Goal: Task Accomplishment & Management: Manage account settings

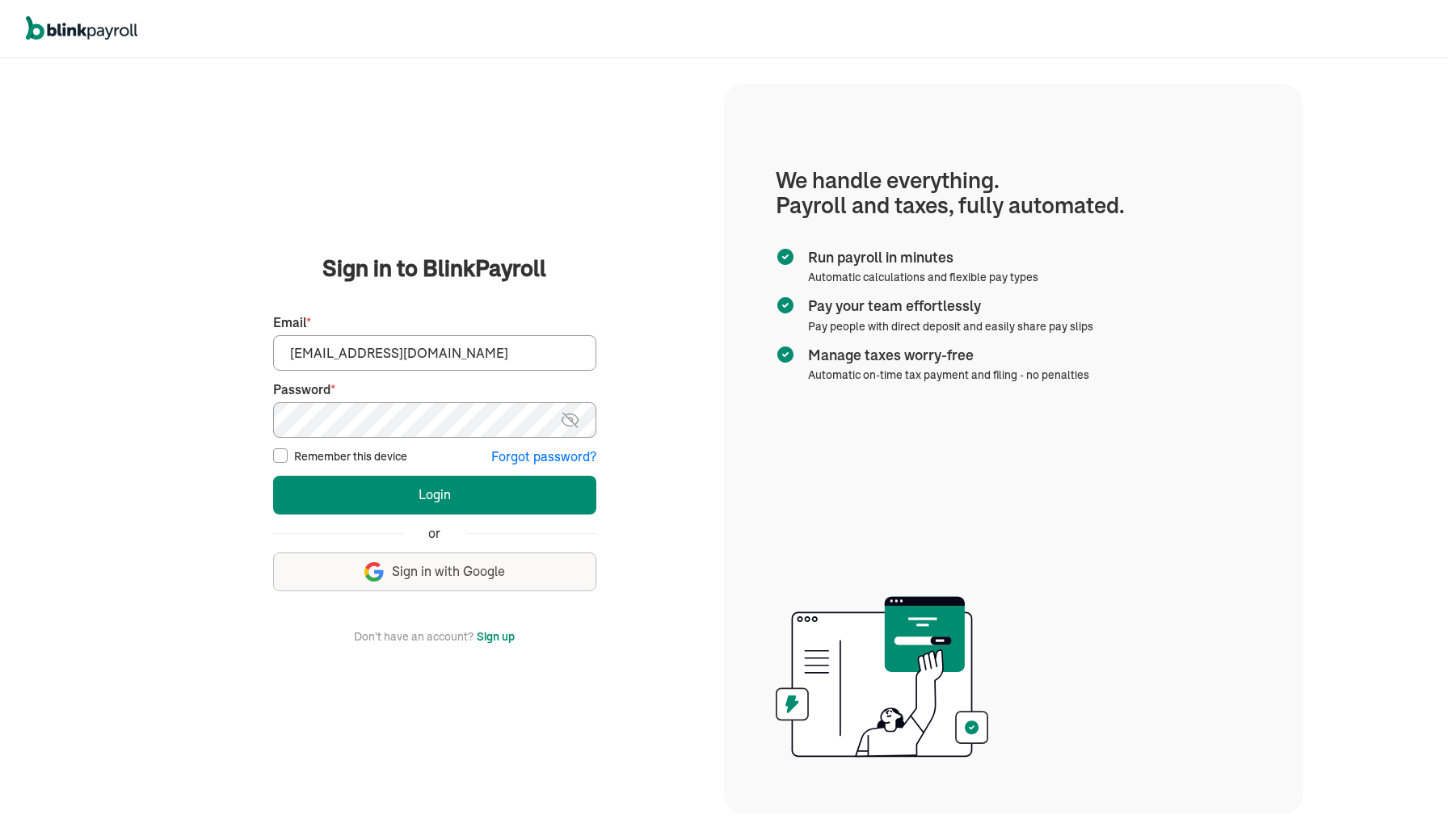
type input "spouses@spousescleaninghouses.com"
click at [434, 494] on button "Login" at bounding box center [434, 495] width 323 height 39
click at [429, 344] on input "Email *" at bounding box center [434, 353] width 323 height 35
type input "spouses@spousescleaninghouses.com"
click at [434, 494] on button "Login" at bounding box center [434, 495] width 323 height 39
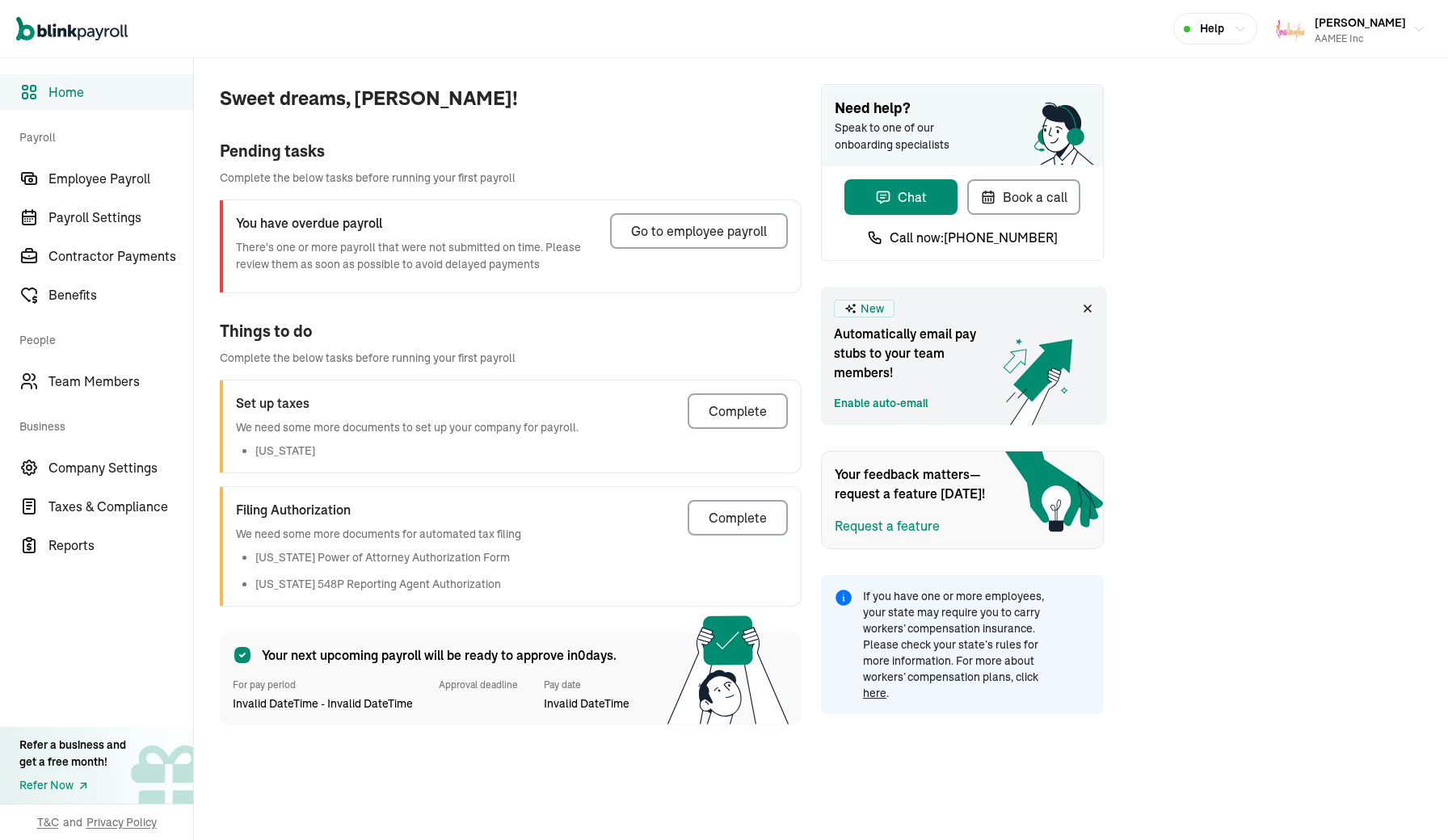
click at [892, 400] on link "Enable auto-email" at bounding box center [881, 403] width 94 height 17
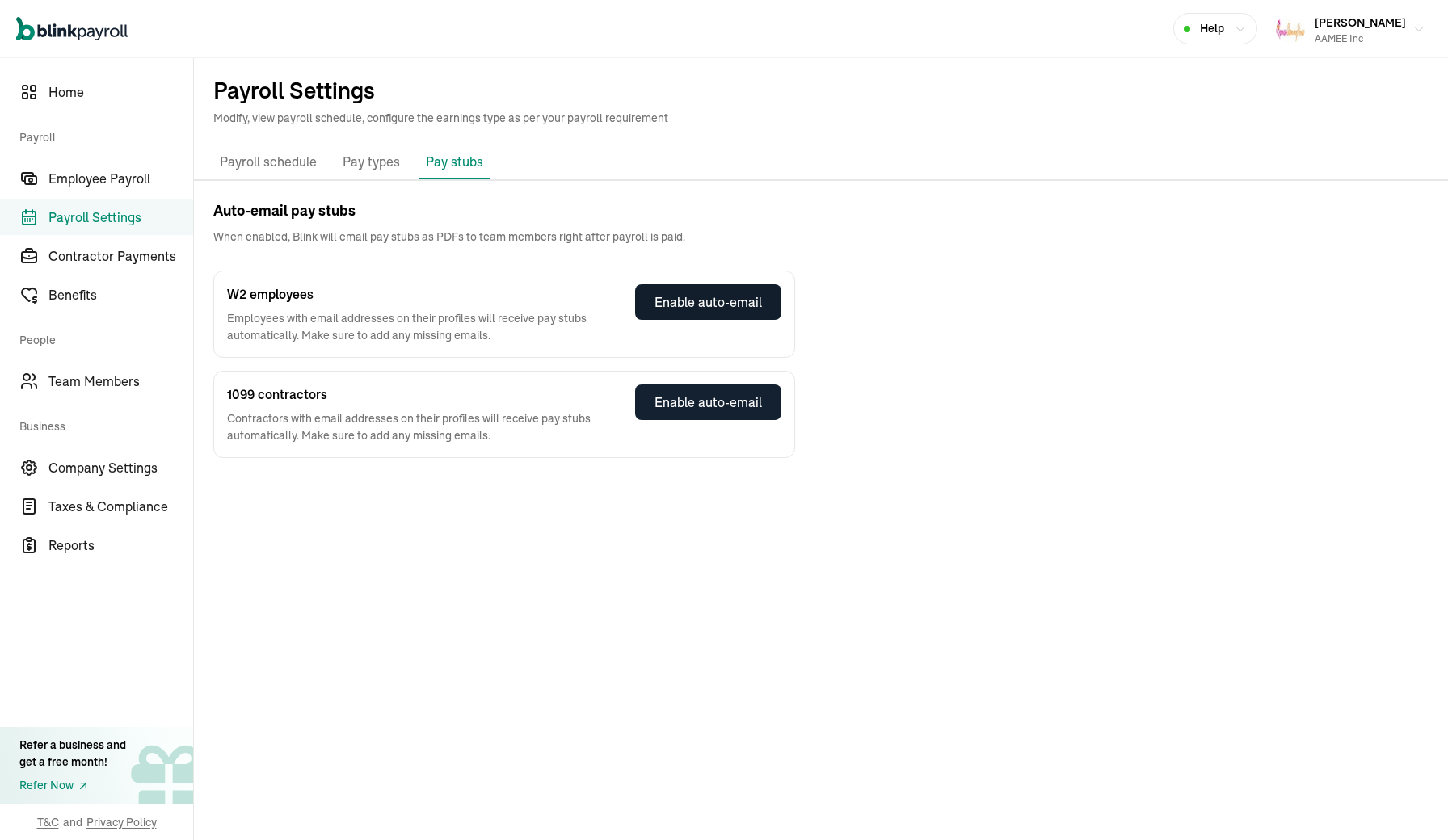
click at [729, 305] on div "Enable auto-email" at bounding box center [709, 302] width 108 height 19
click at [91, 383] on span "Team Members" at bounding box center [121, 381] width 145 height 19
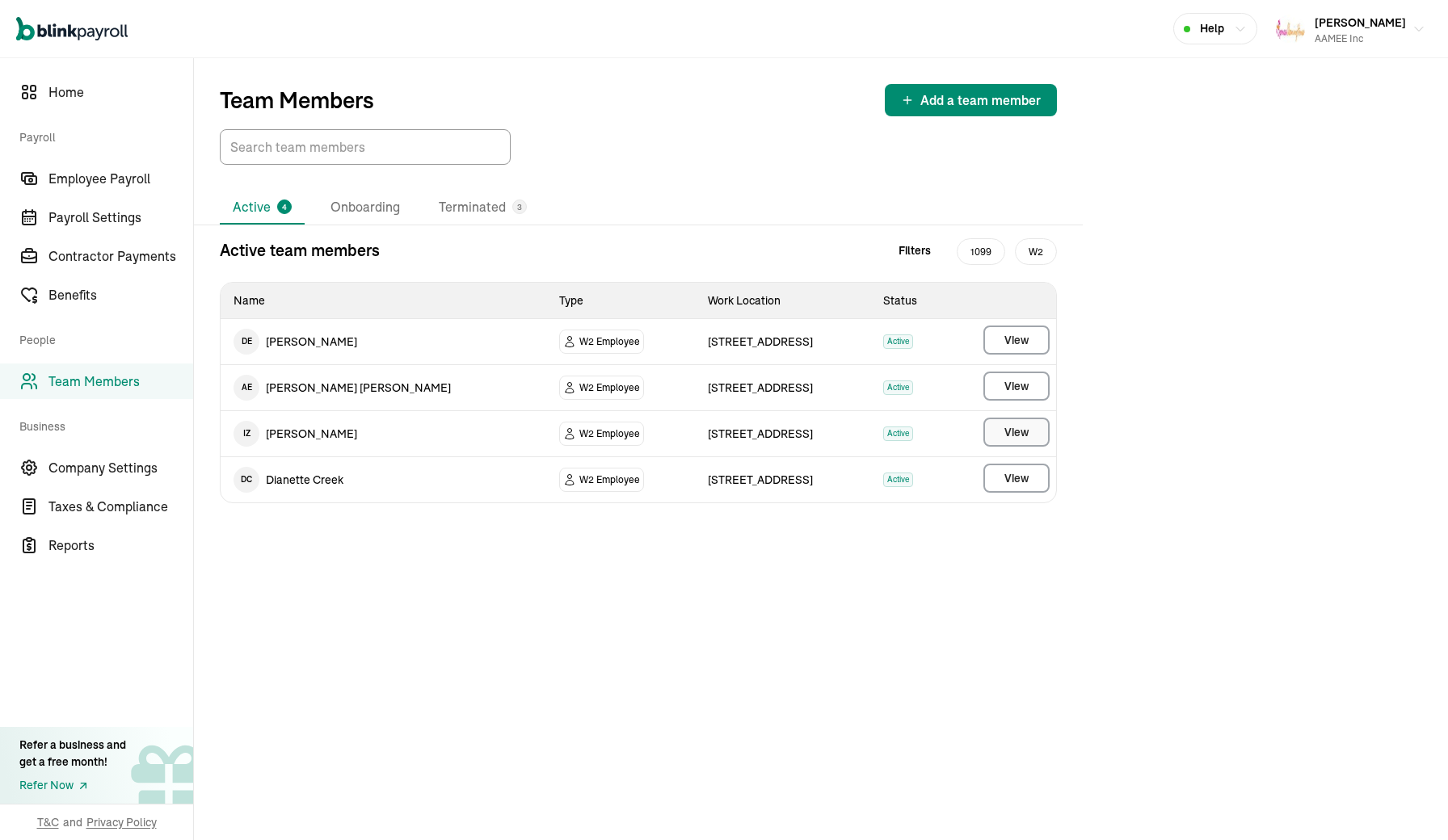
click at [1009, 426] on span "View" at bounding box center [1016, 432] width 24 height 16
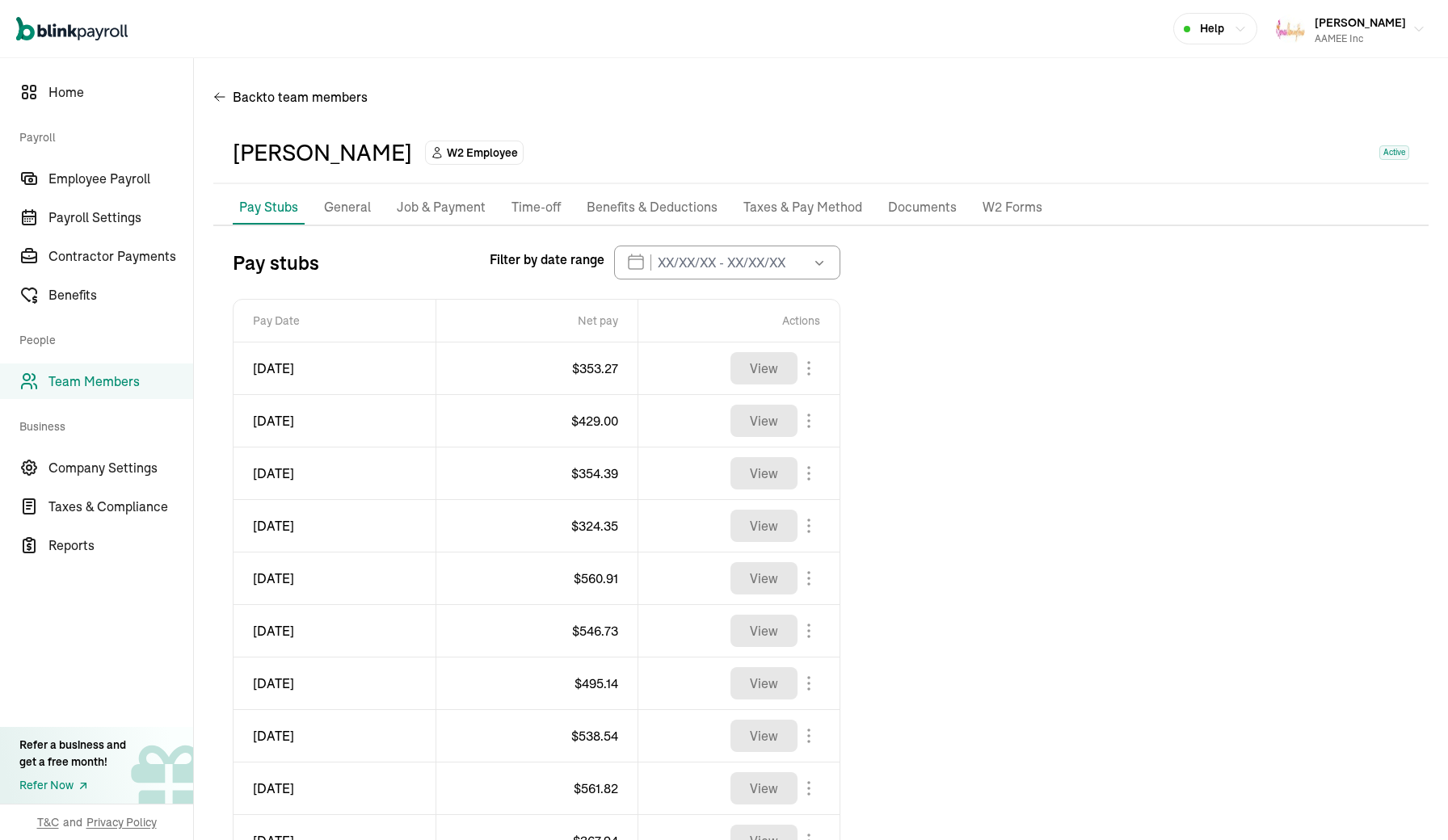
click at [447, 155] on span "W2 Employee" at bounding box center [482, 152] width 71 height 16
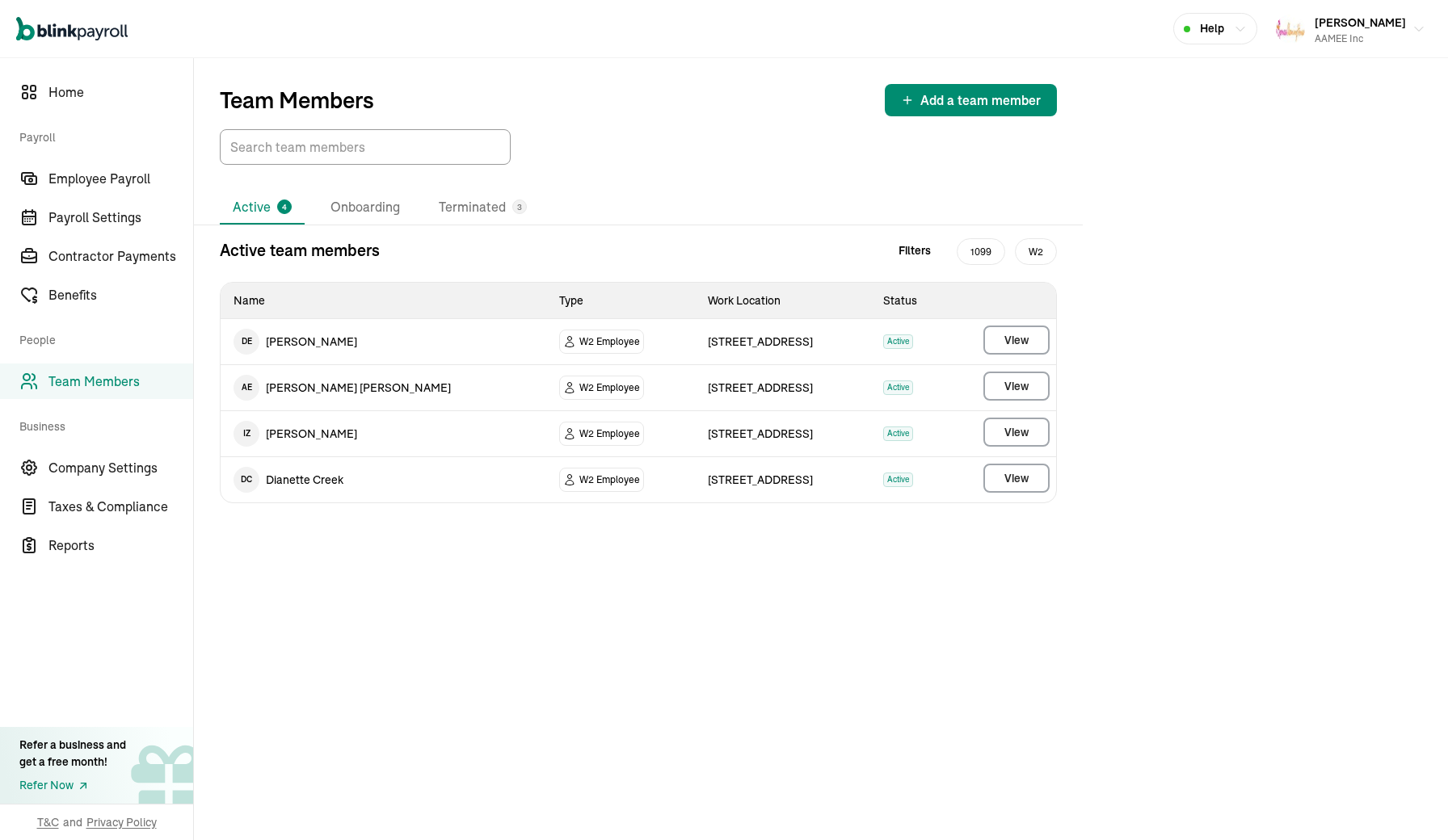
click at [241, 434] on span "I Z" at bounding box center [246, 433] width 26 height 26
click at [579, 433] on span "W2 Employee" at bounding box center [610, 433] width 61 height 16
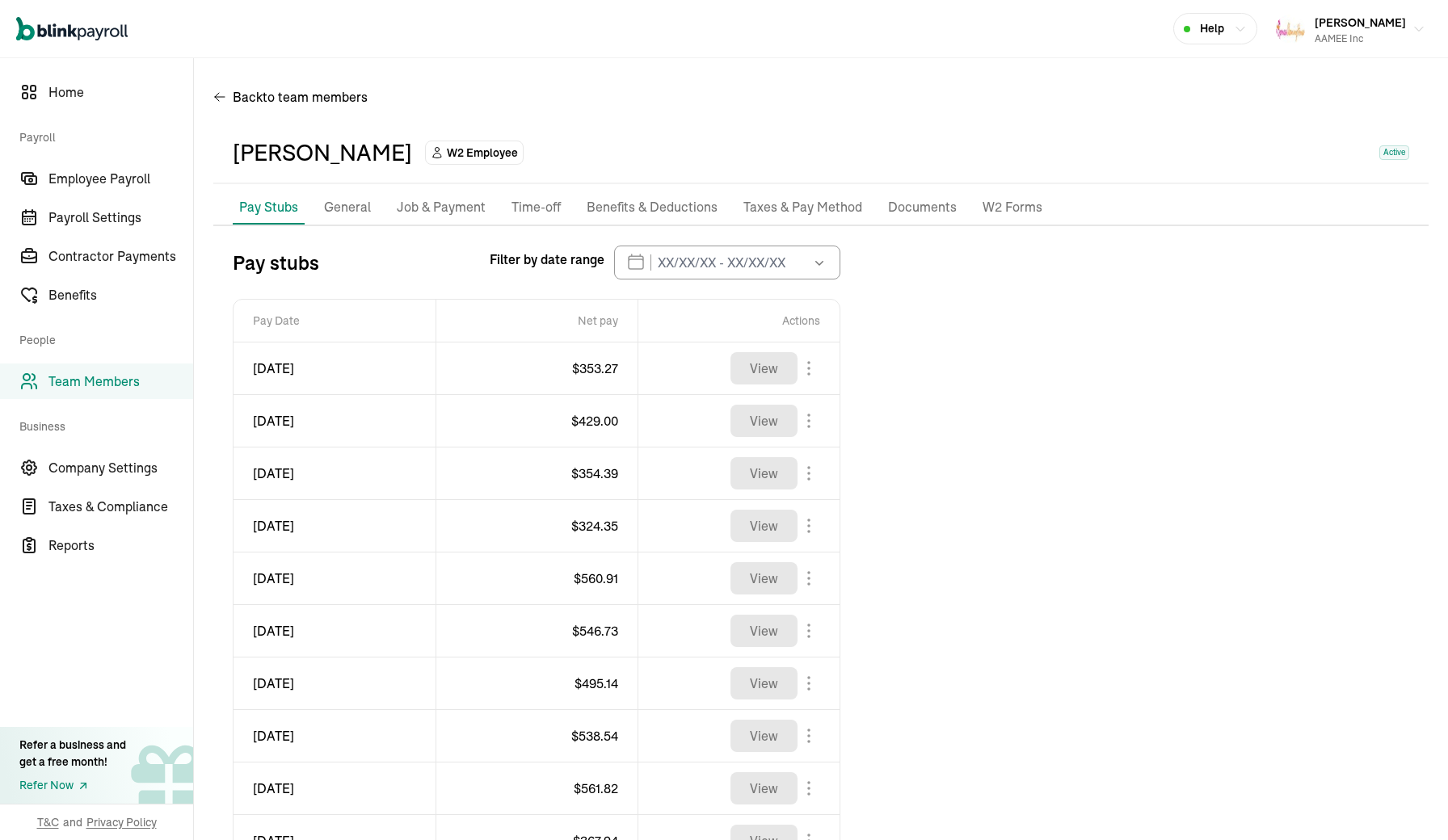
click at [1002, 208] on p "W2 Forms" at bounding box center [1012, 207] width 60 height 21
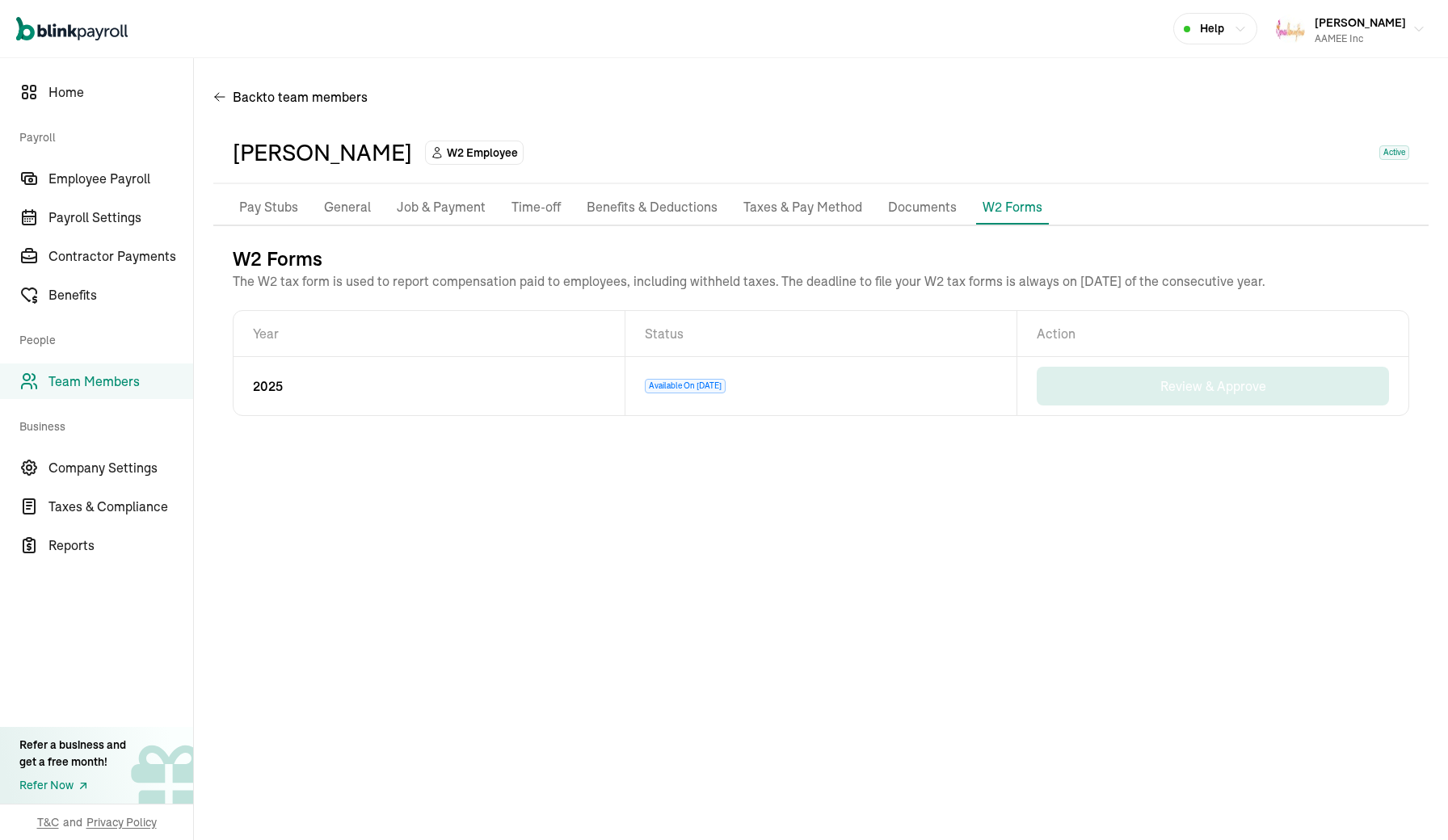
click at [919, 206] on p "Documents" at bounding box center [923, 207] width 69 height 21
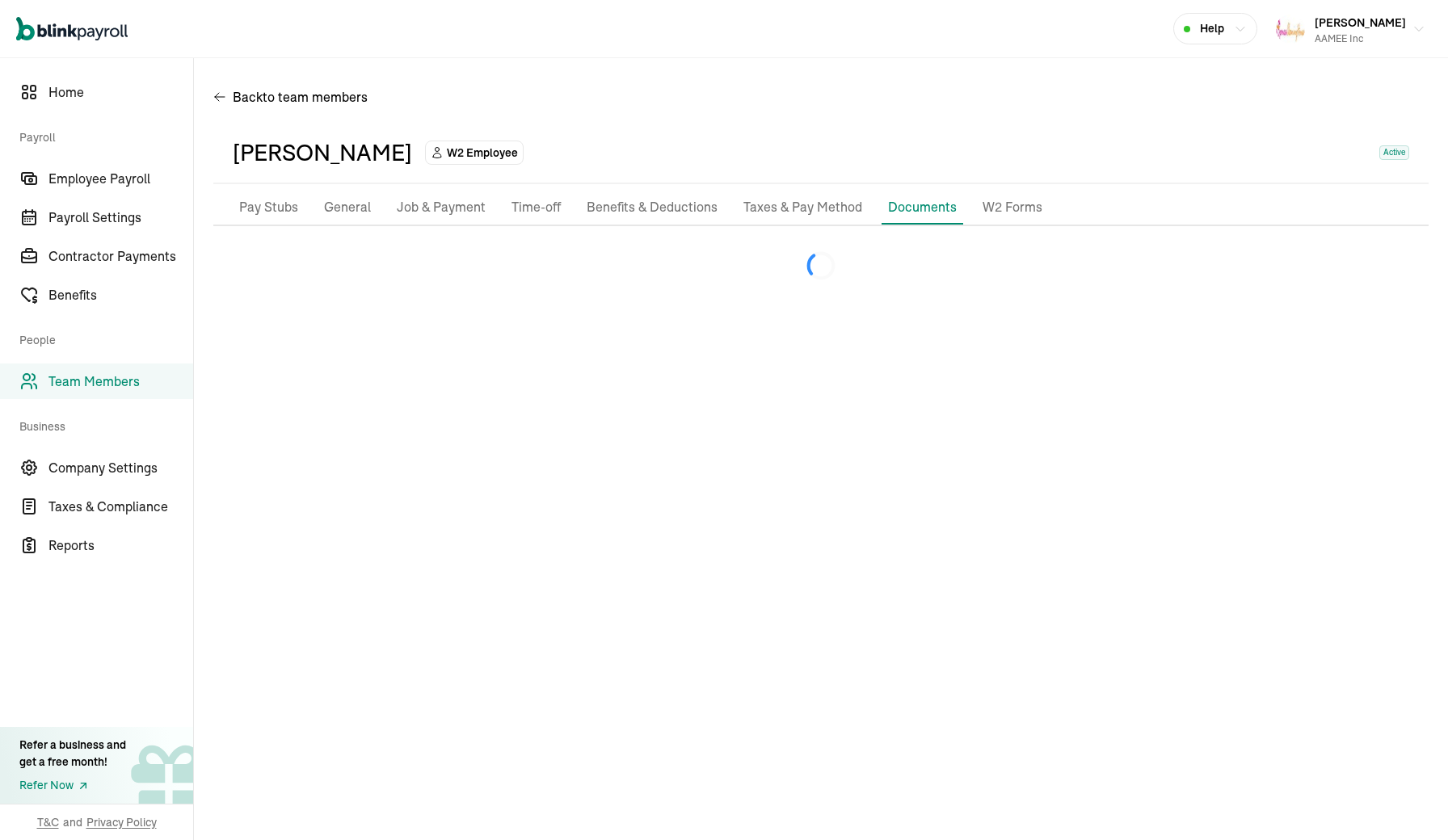
click at [805, 202] on p "Taxes & Pay Method" at bounding box center [802, 207] width 119 height 21
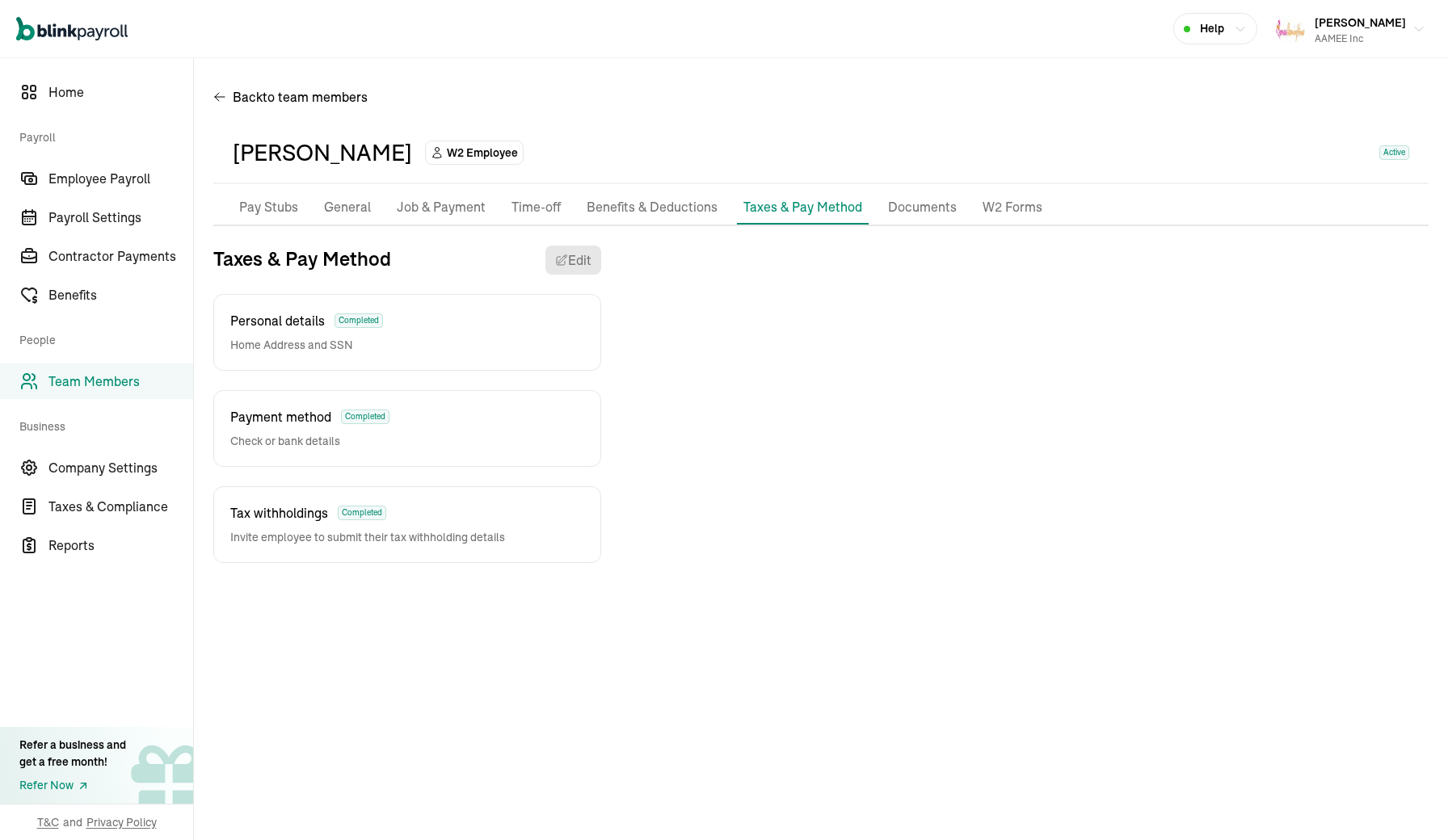
click at [350, 206] on p "General" at bounding box center [348, 207] width 47 height 21
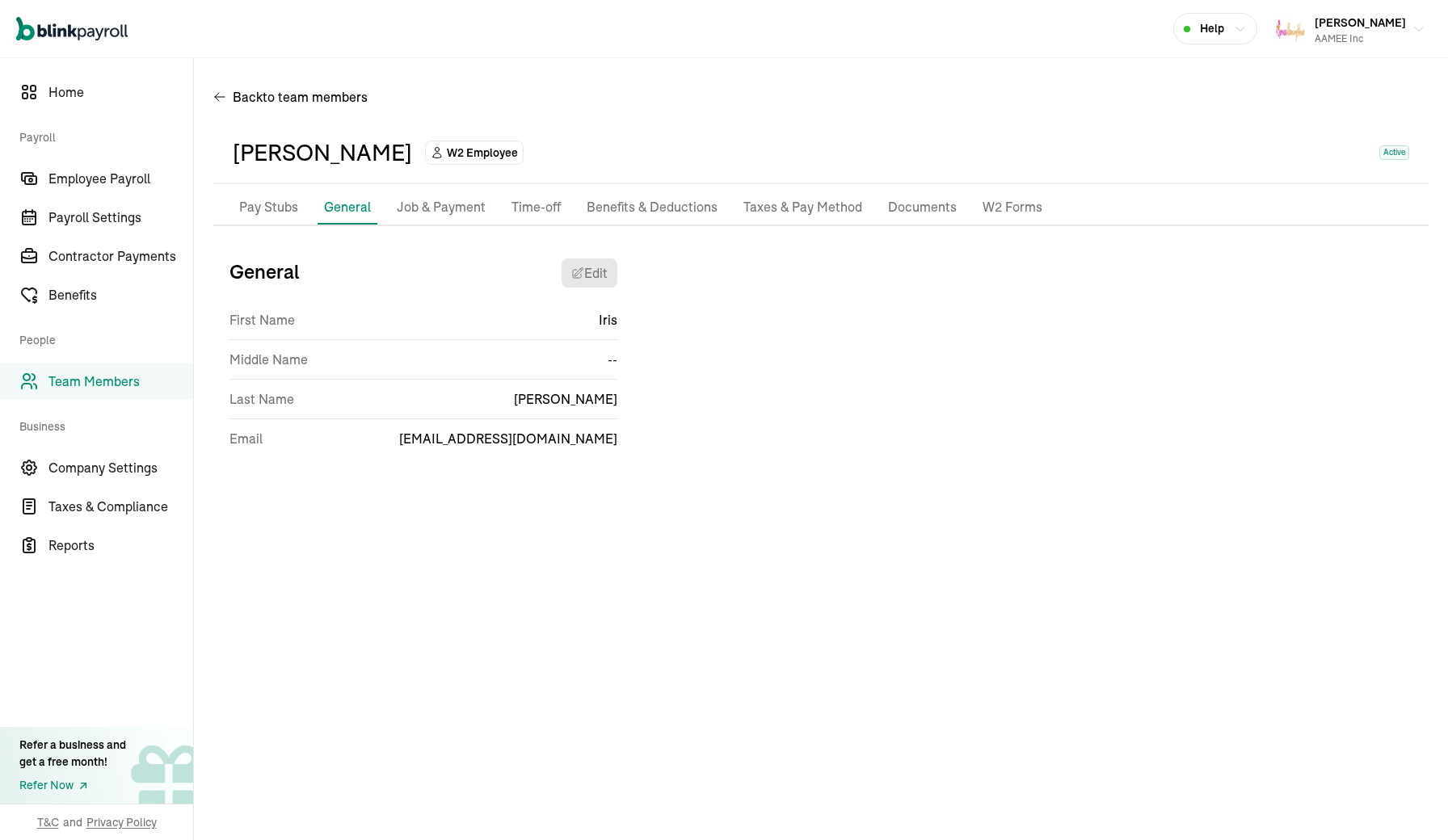
click at [439, 197] on p "Job & Payment" at bounding box center [441, 207] width 89 height 21
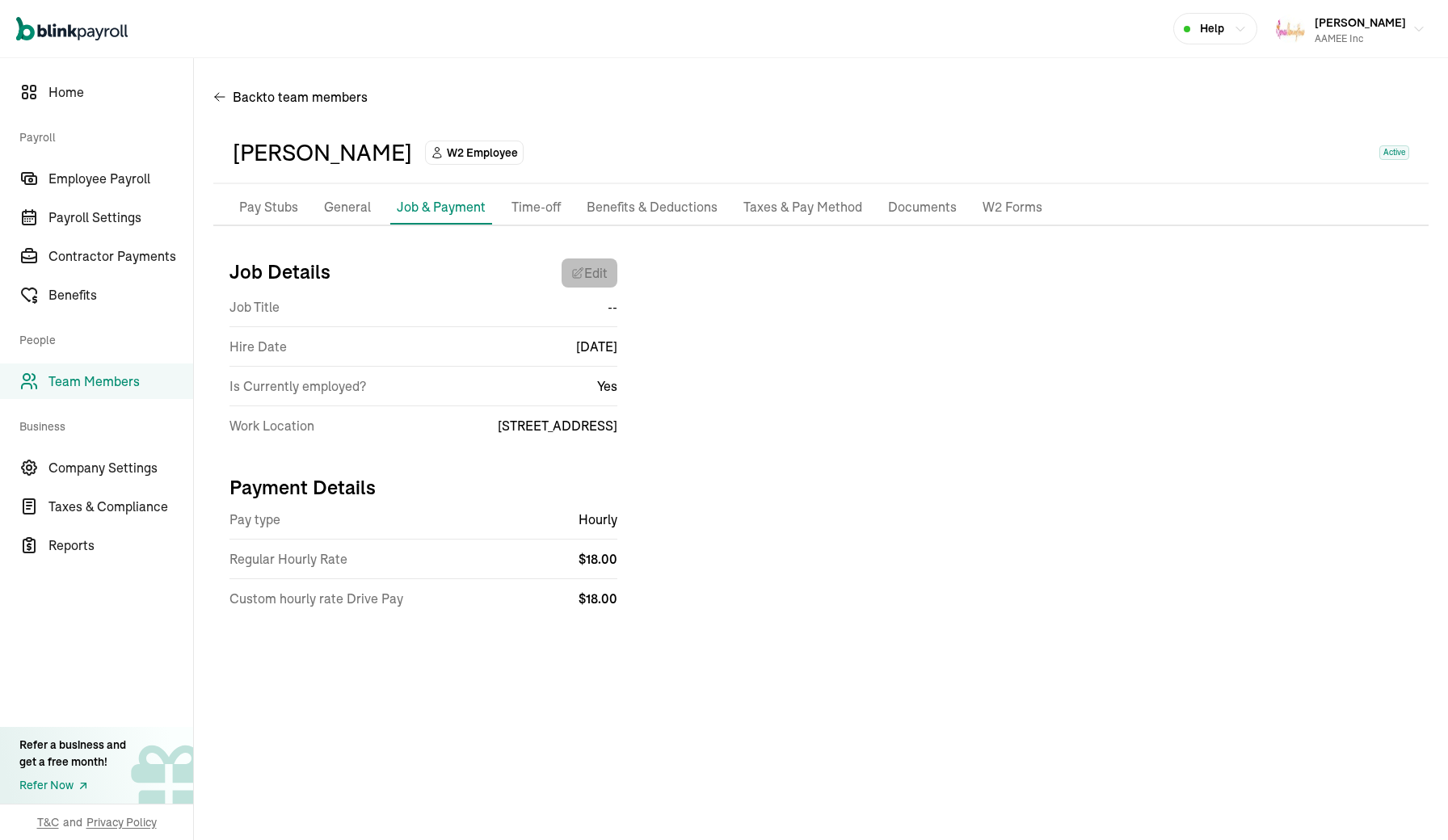
select select "9 Willow Street"
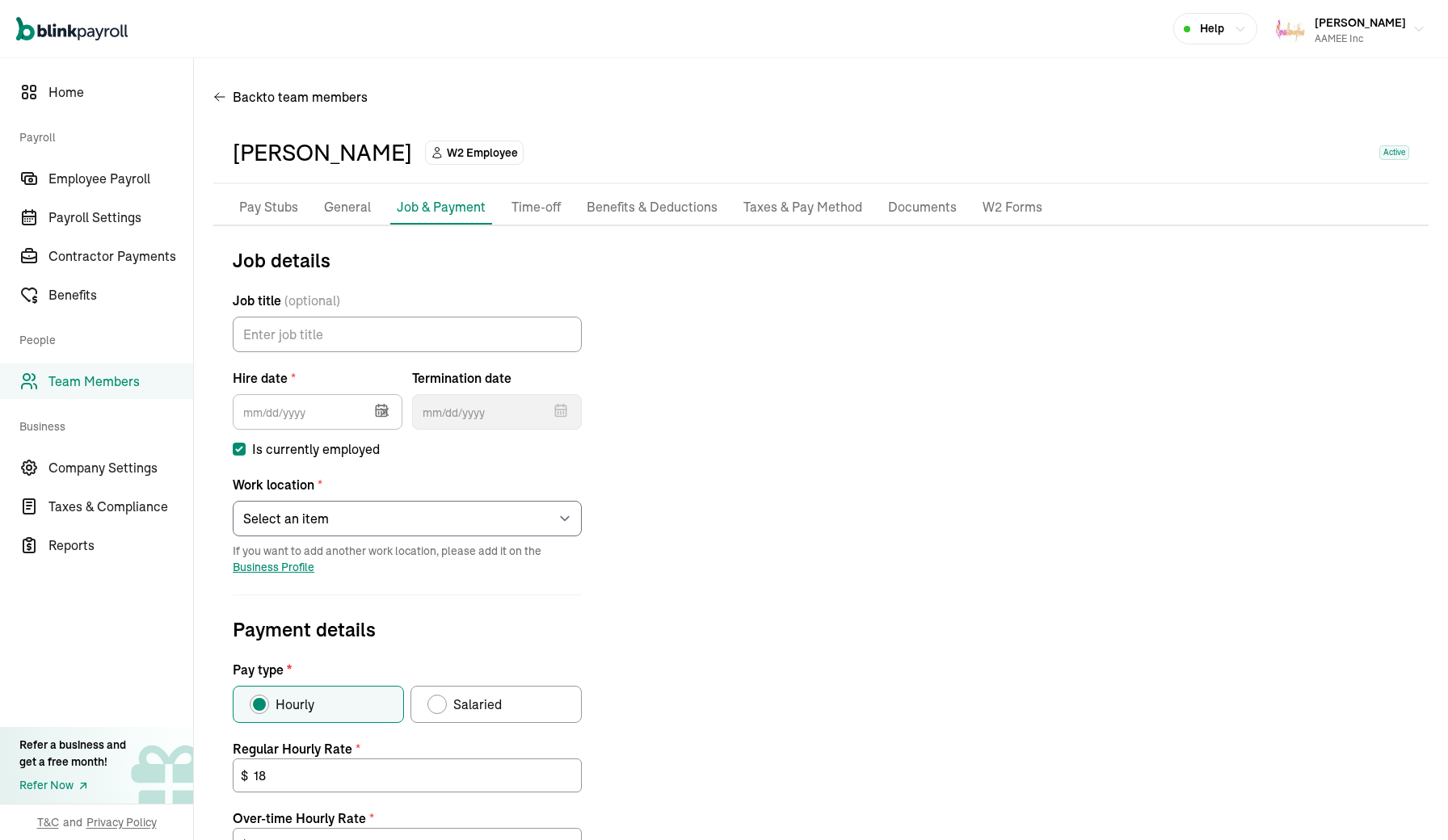
type input "09/12/2016"
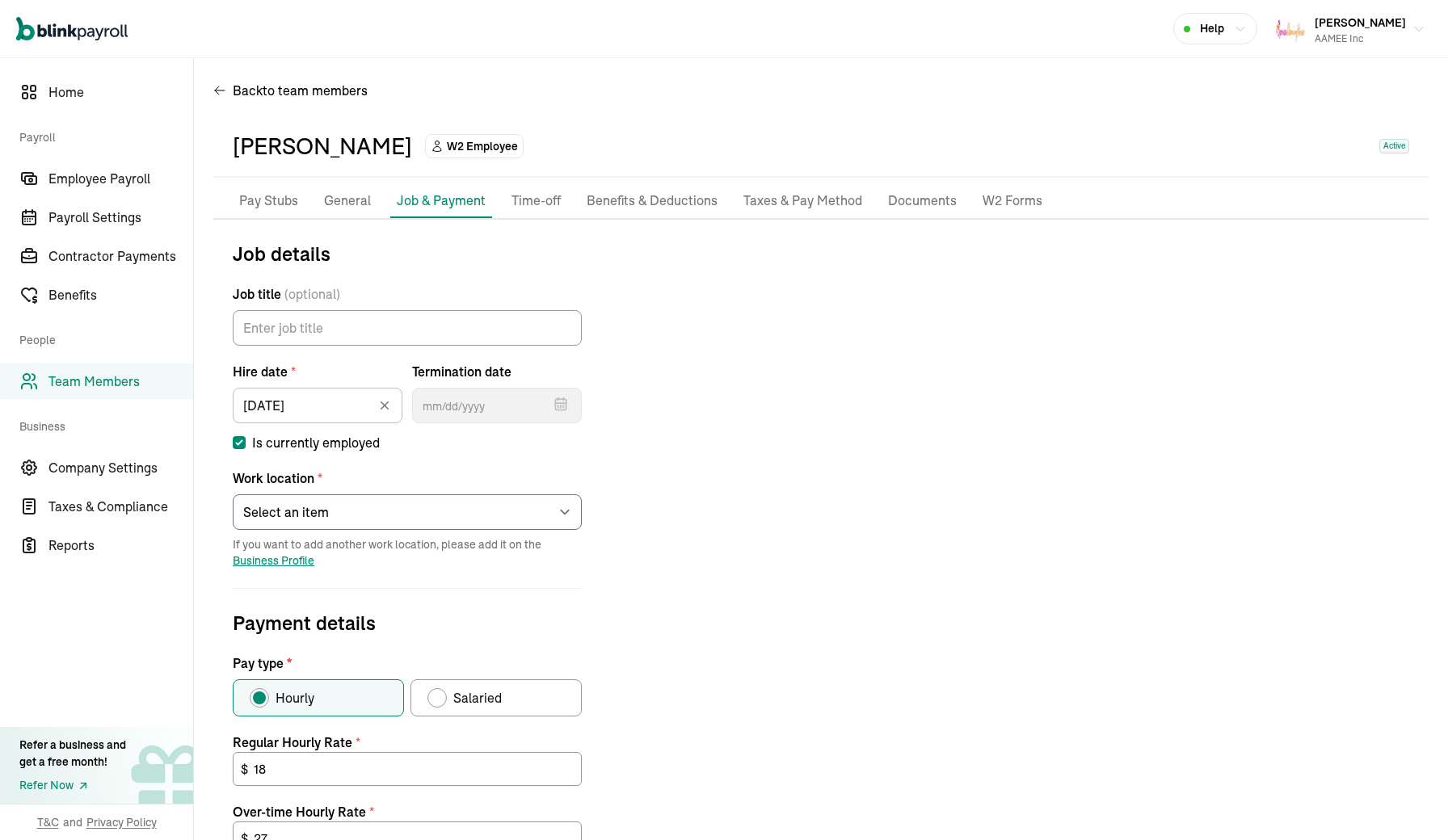
click at [243, 439] on input "Is currently employed" at bounding box center [238, 442] width 13 height 13
checkbox input "false"
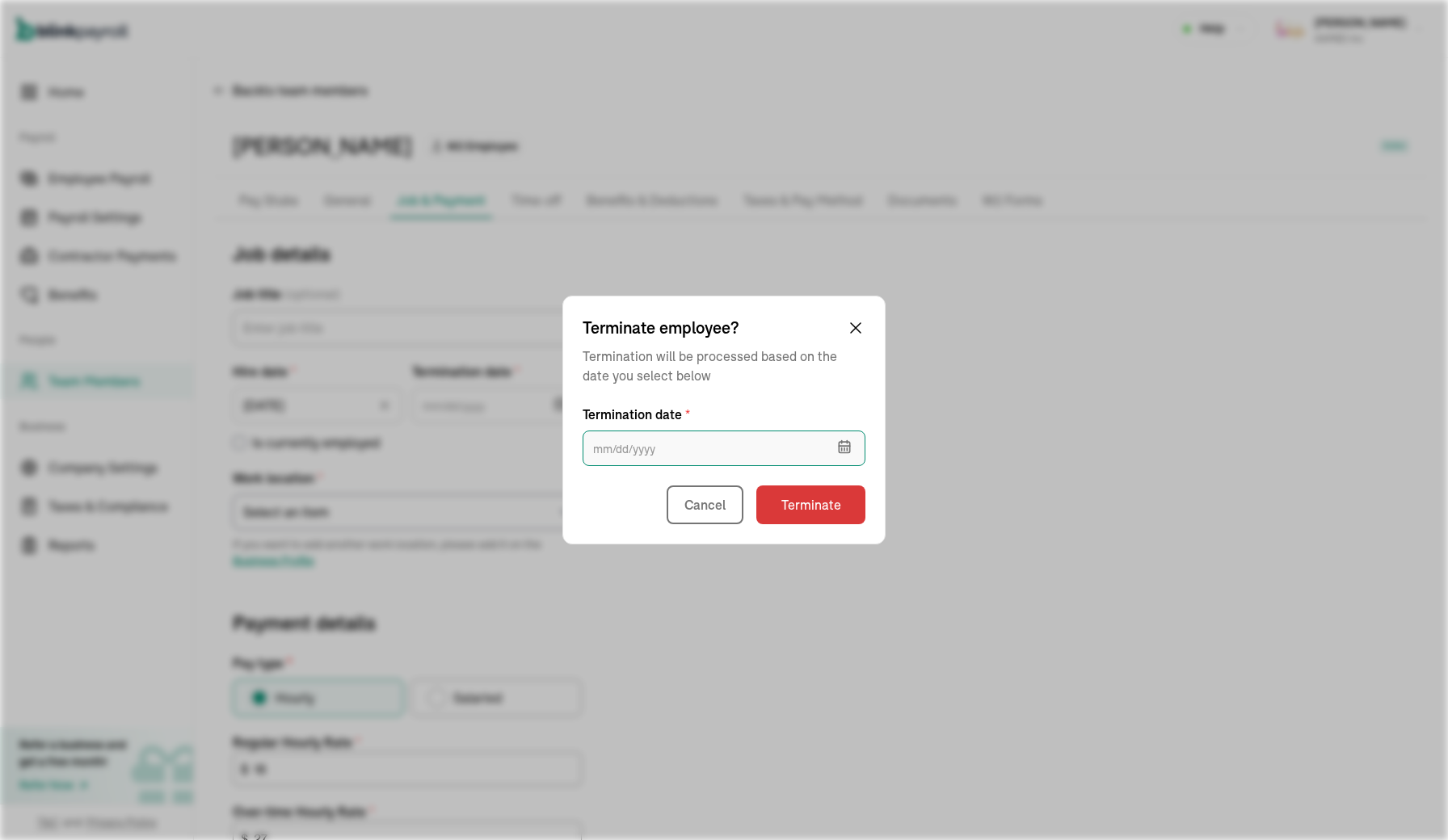
click at [641, 447] on input "text" at bounding box center [724, 449] width 283 height 35
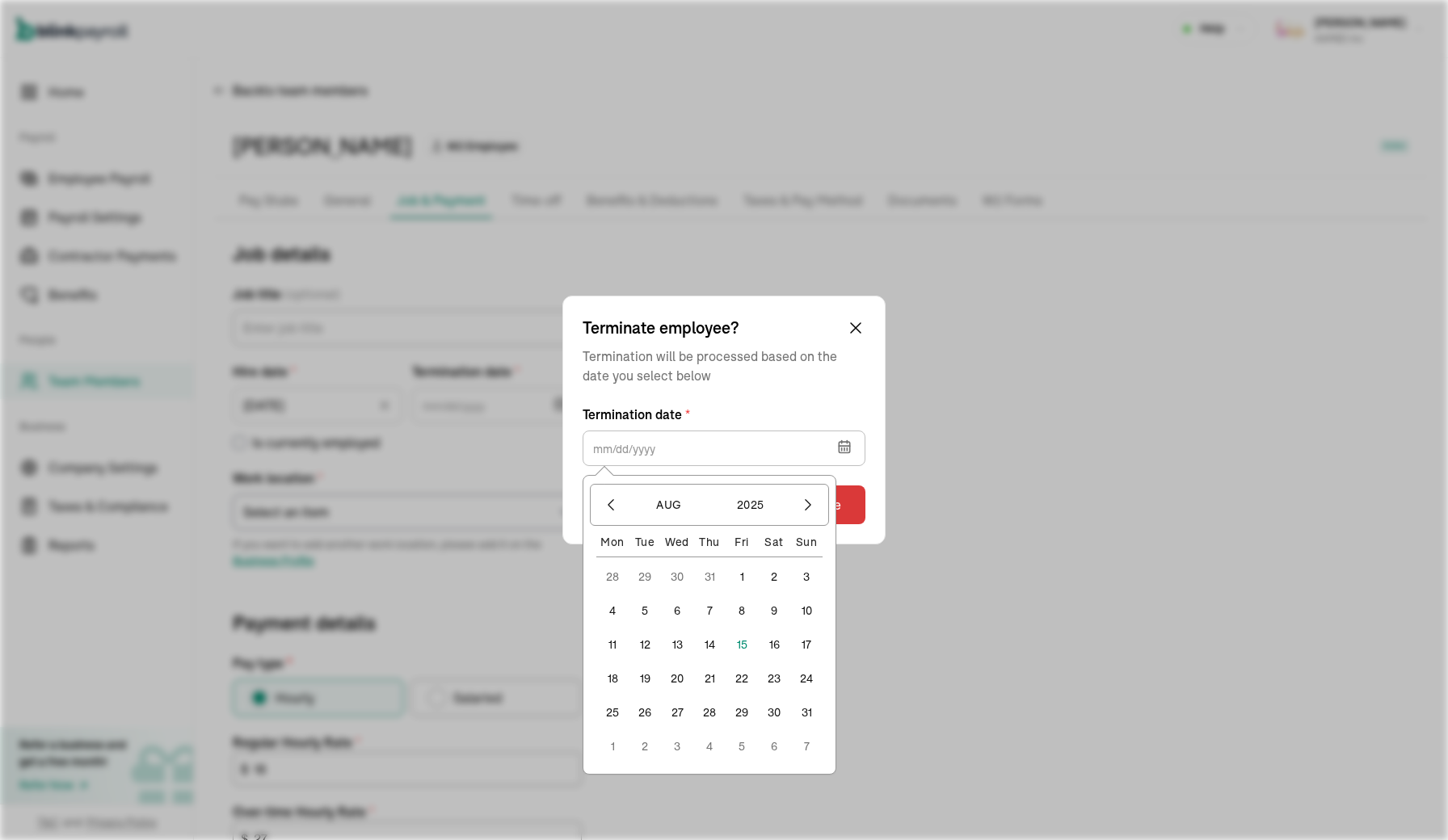
click at [776, 644] on button "16" at bounding box center [775, 645] width 32 height 32
type input "08/16/2025"
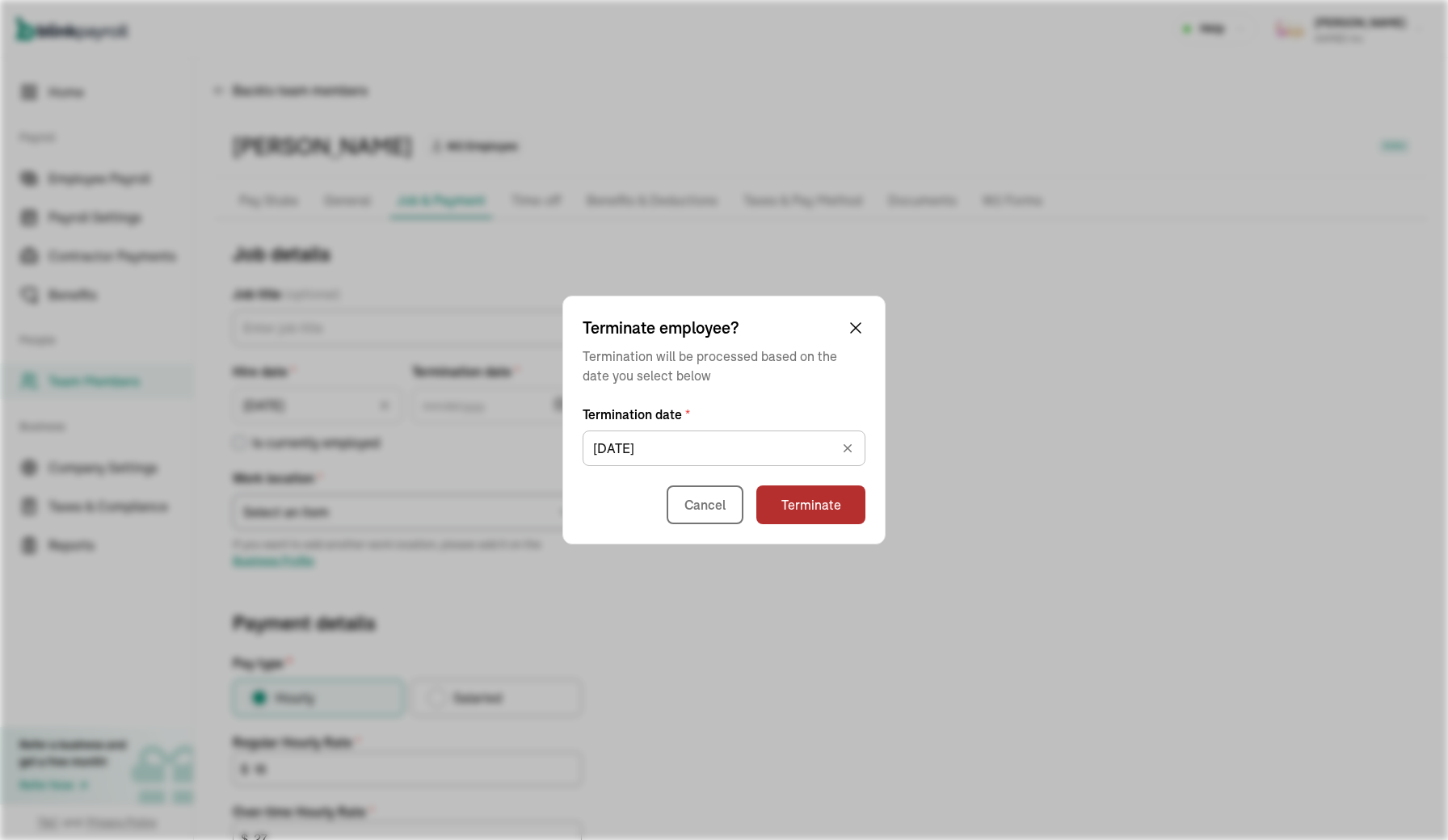
type input "08/16/2025"
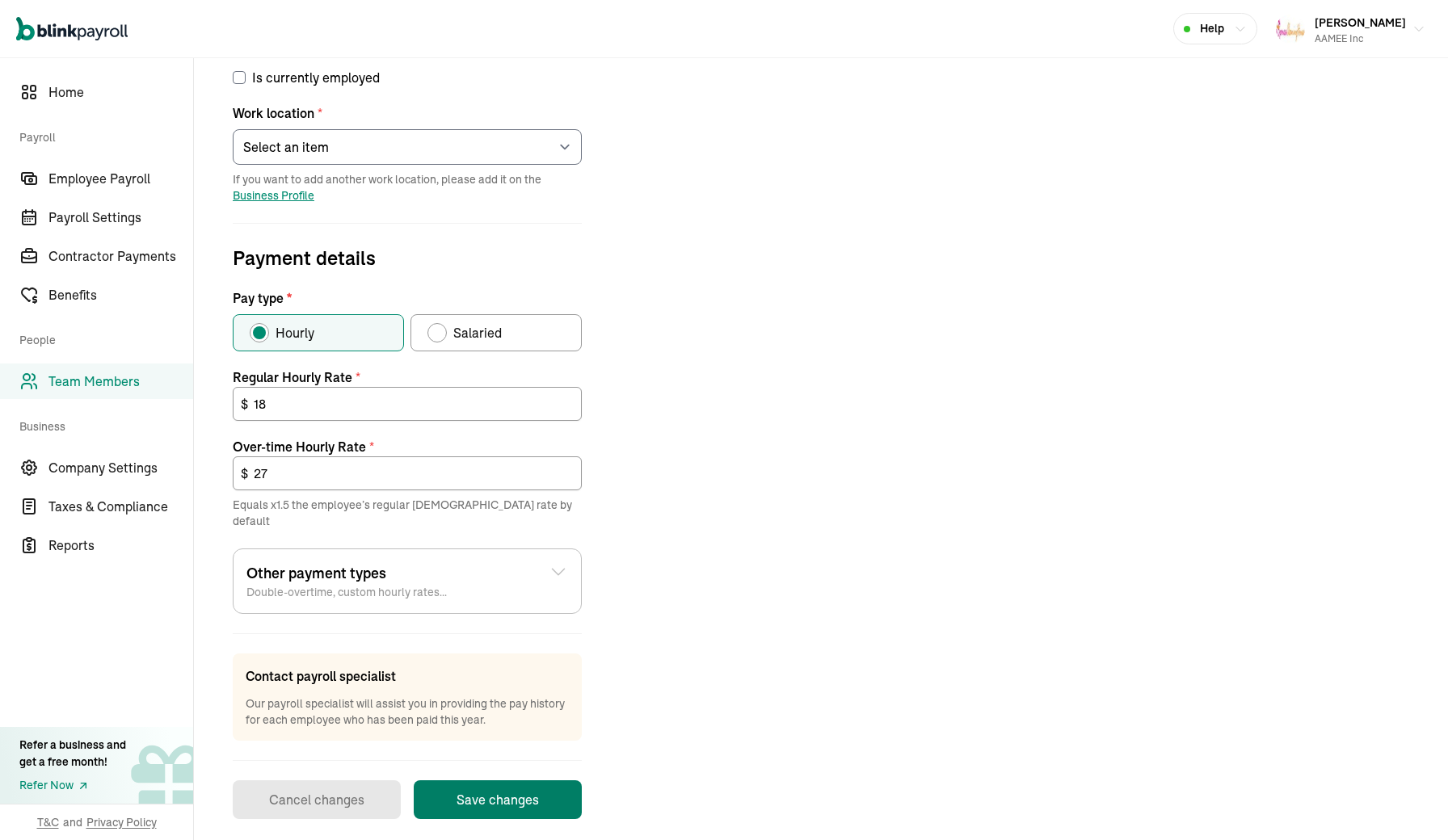
scroll to position [370, 0]
click at [487, 783] on button "Save changes" at bounding box center [498, 801] width 168 height 39
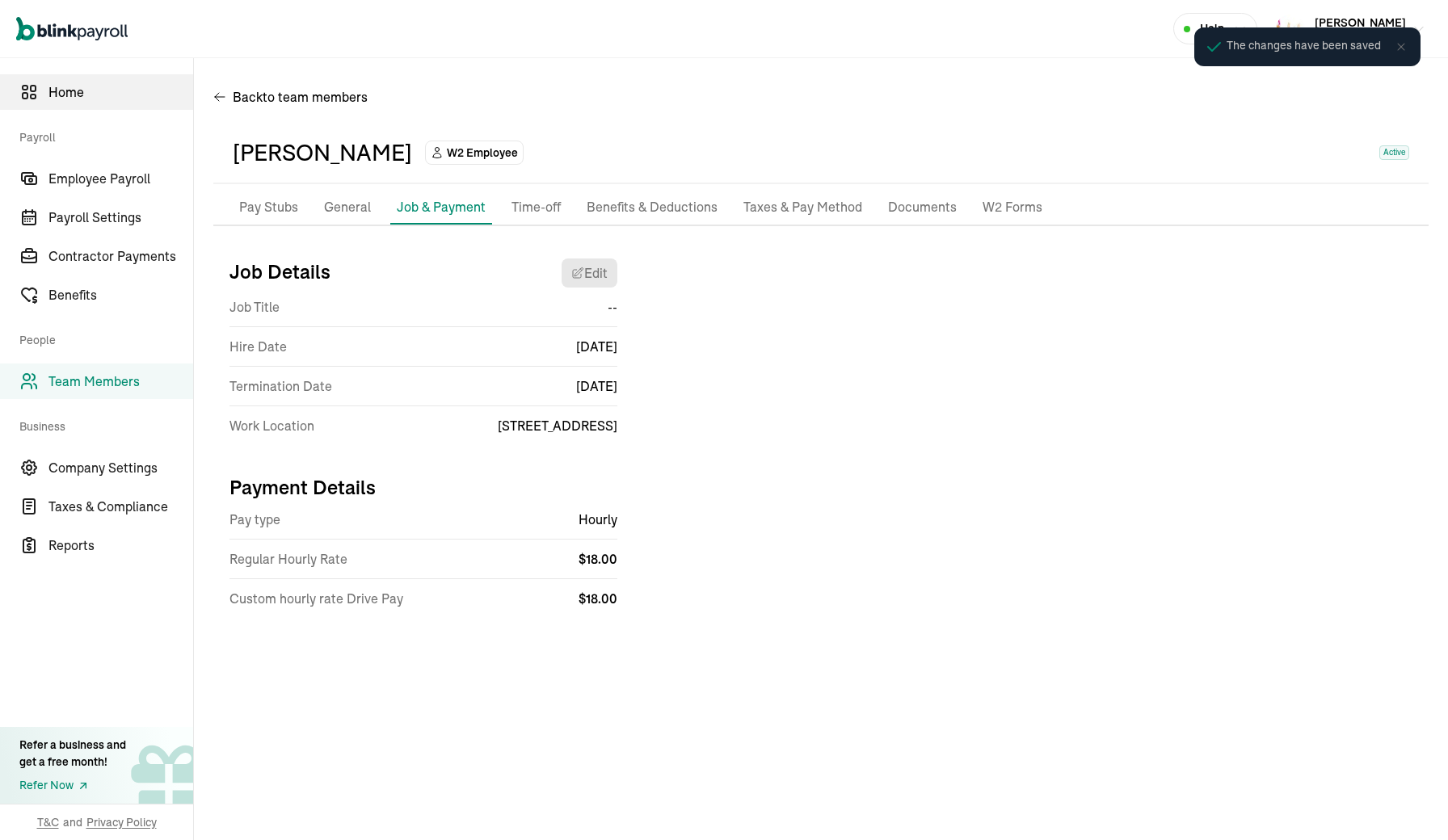
click at [62, 100] on span "Home" at bounding box center [121, 92] width 145 height 19
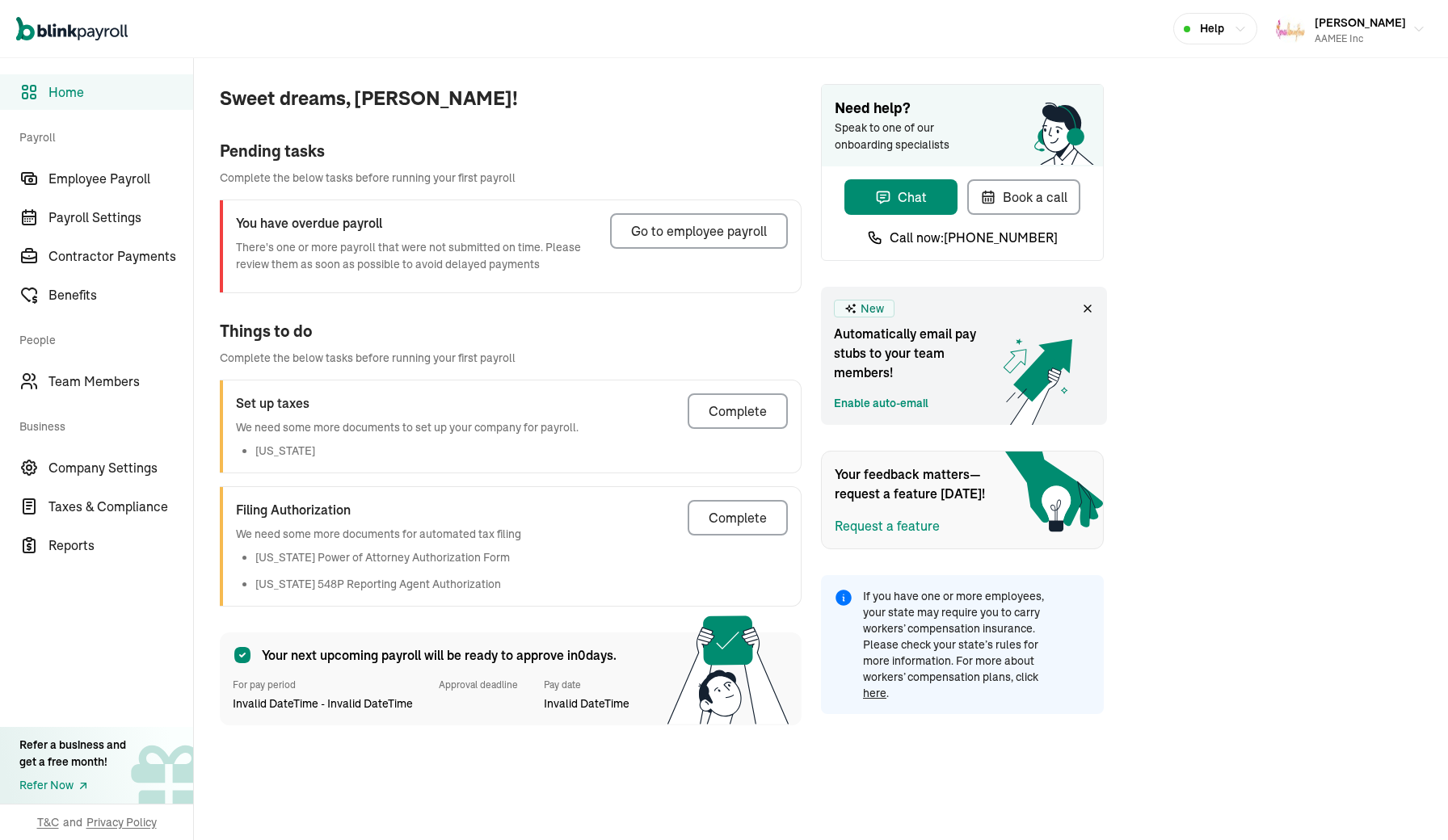
click at [880, 406] on link "Enable auto-email" at bounding box center [881, 403] width 94 height 17
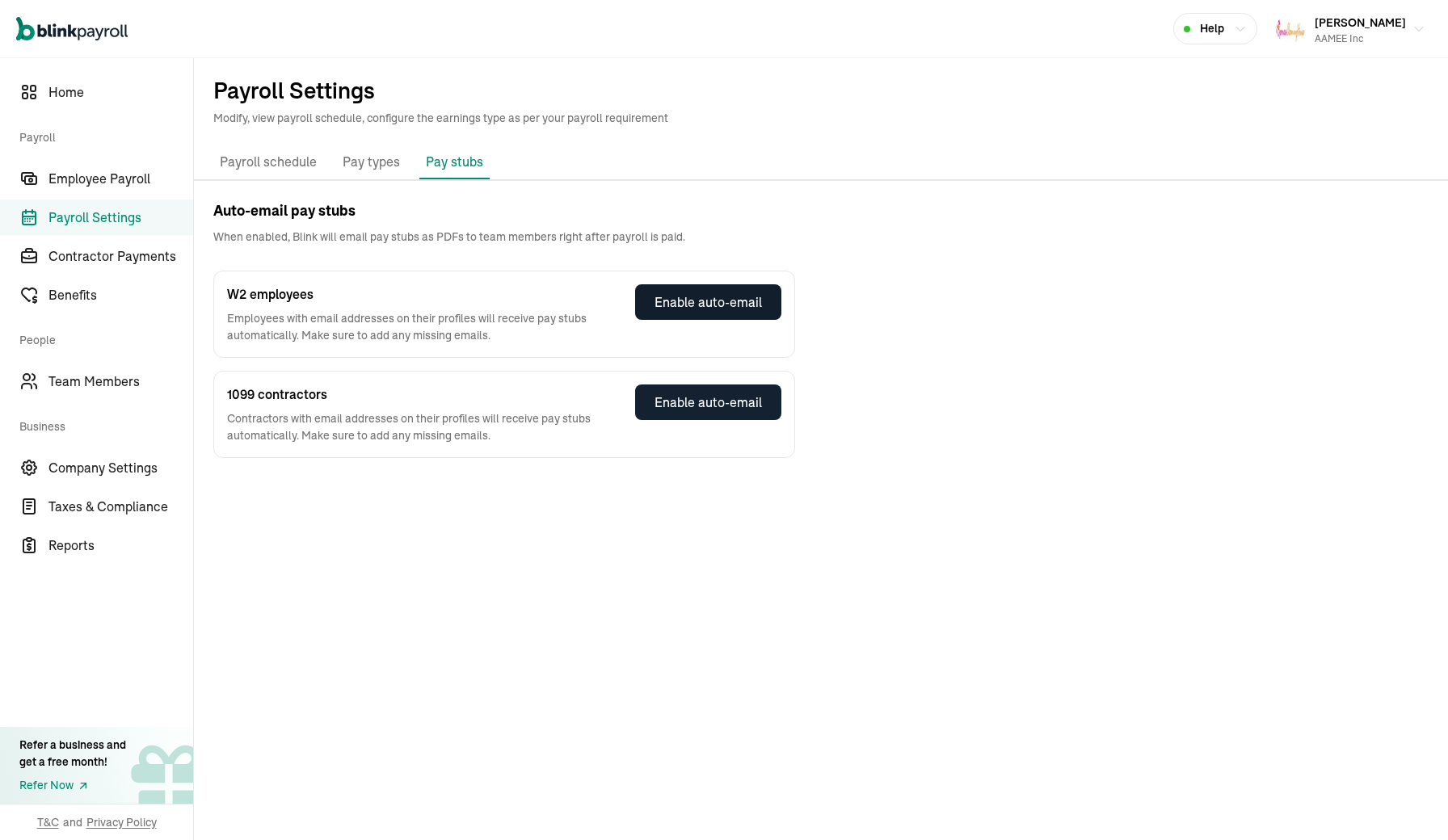
click at [754, 306] on div "Enable auto-email" at bounding box center [709, 302] width 108 height 19
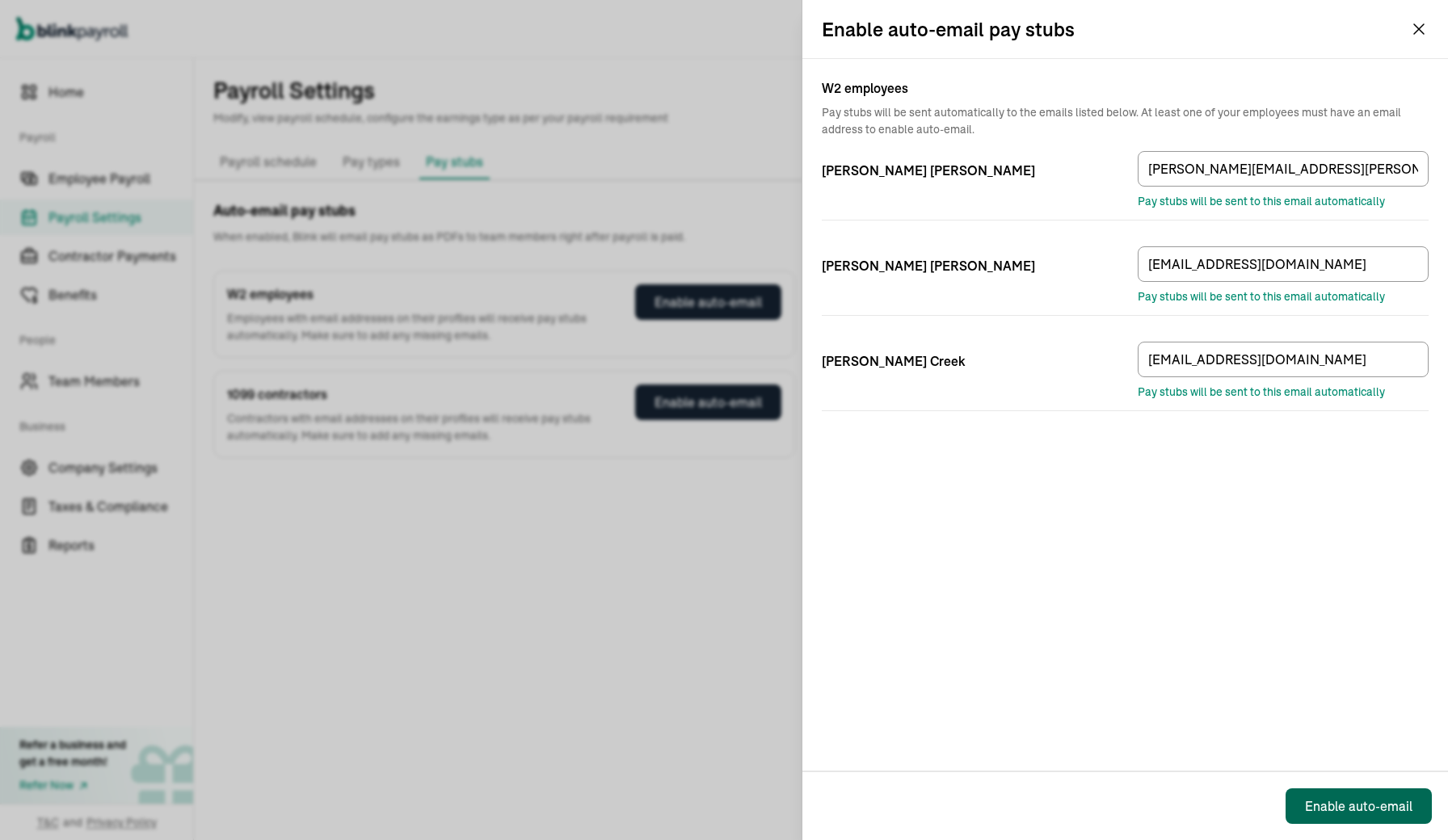
click at [1339, 805] on div "Enable auto-email" at bounding box center [1359, 806] width 108 height 19
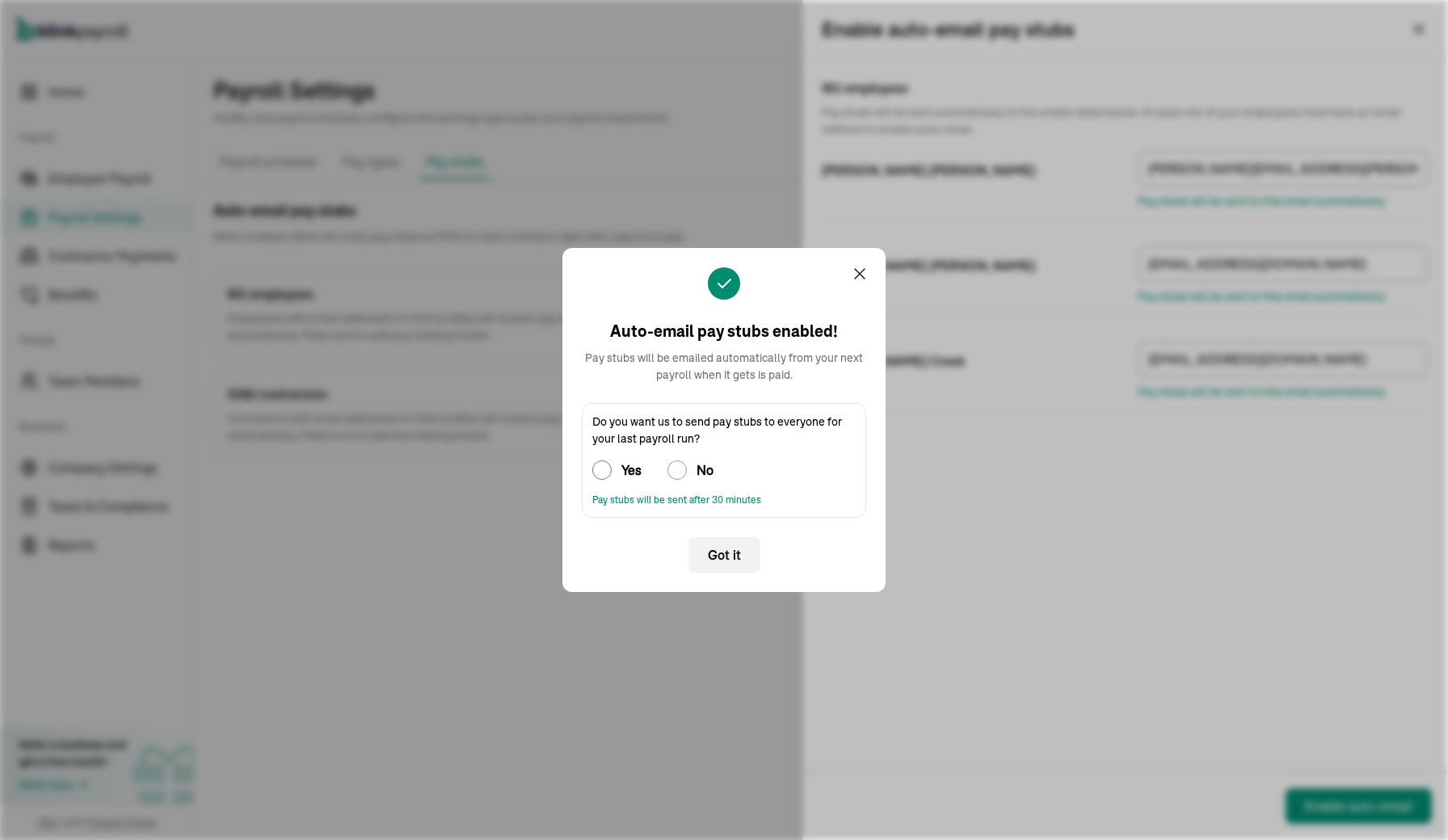
click at [604, 467] on input "Yes" at bounding box center [602, 470] width 19 height 19
radio input "true"
click at [720, 557] on span "Got it" at bounding box center [724, 555] width 33 height 19
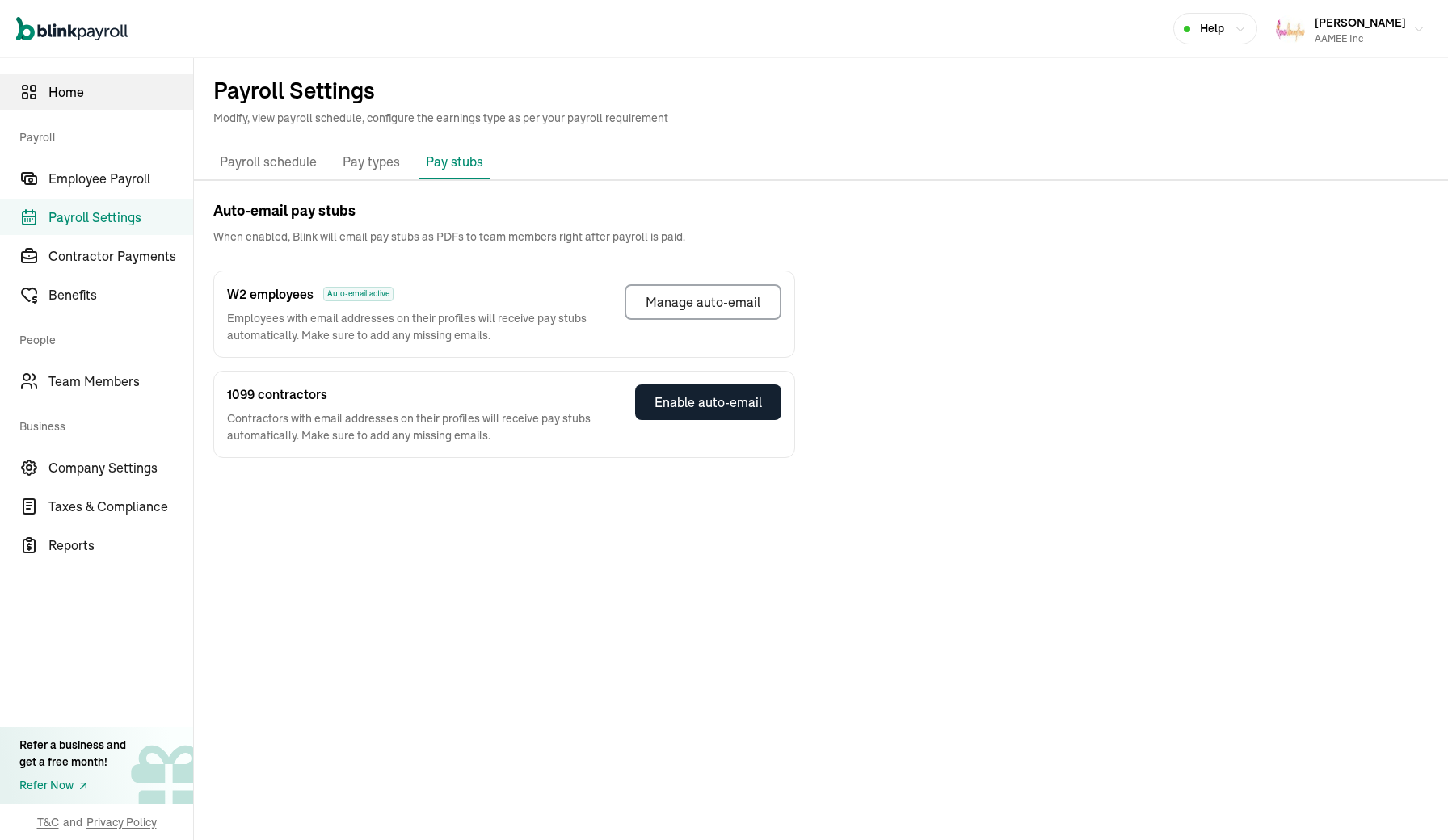
click at [67, 92] on span "Home" at bounding box center [121, 92] width 145 height 19
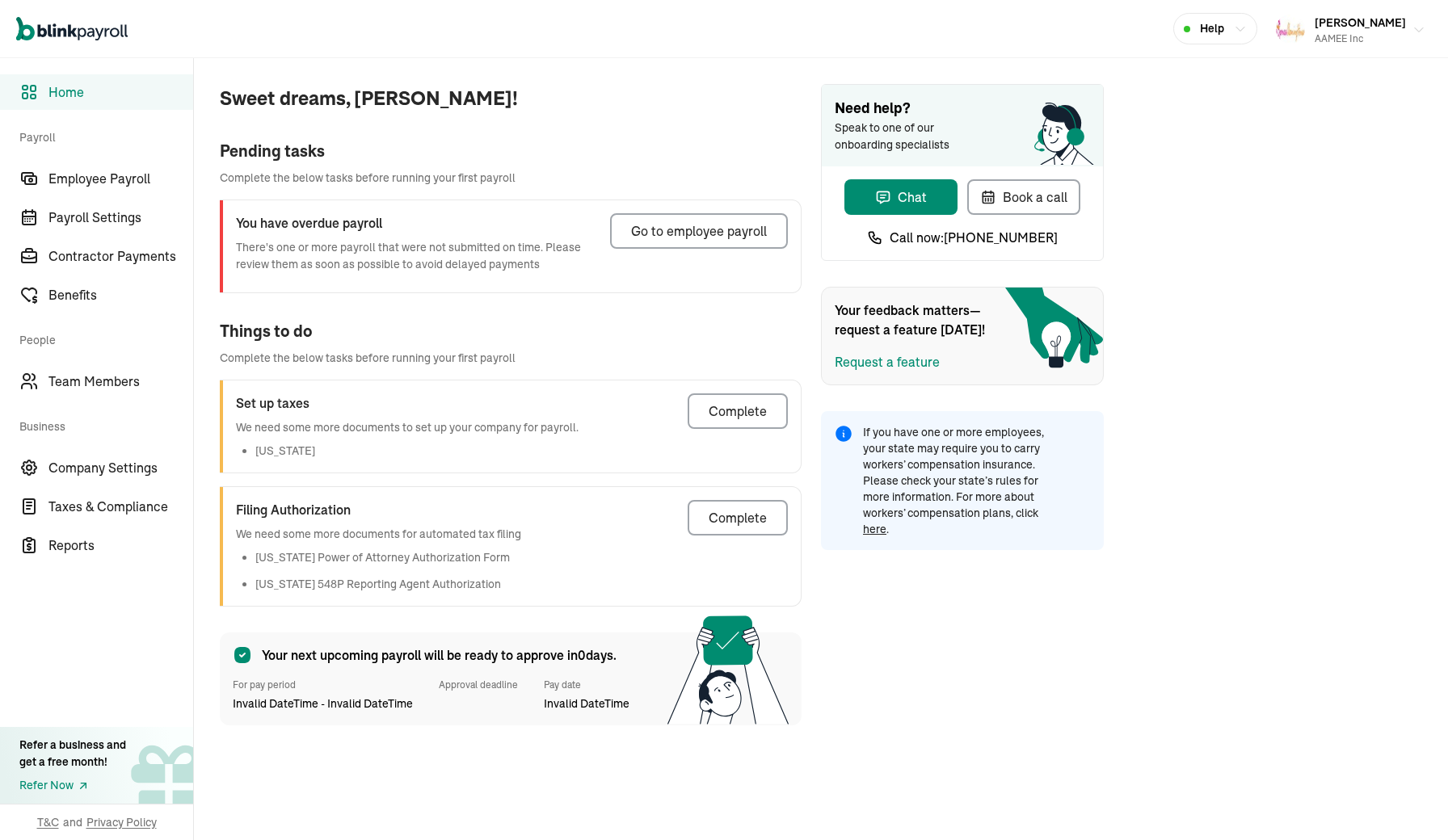
click at [1409, 29] on button "Edward Wright AAMEE Inc" at bounding box center [1350, 29] width 162 height 40
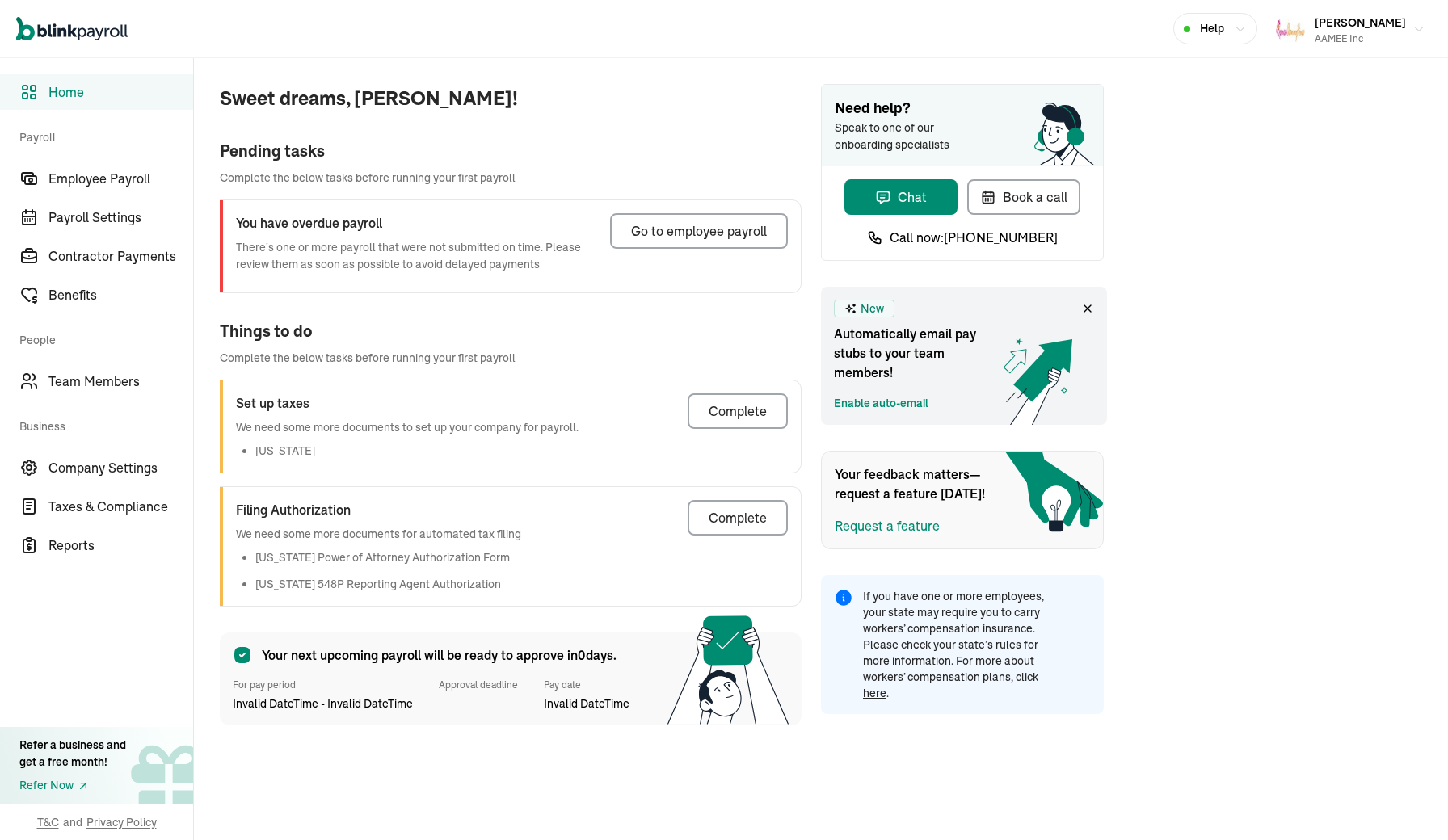
click at [892, 400] on link "Enable auto-email" at bounding box center [881, 403] width 94 height 17
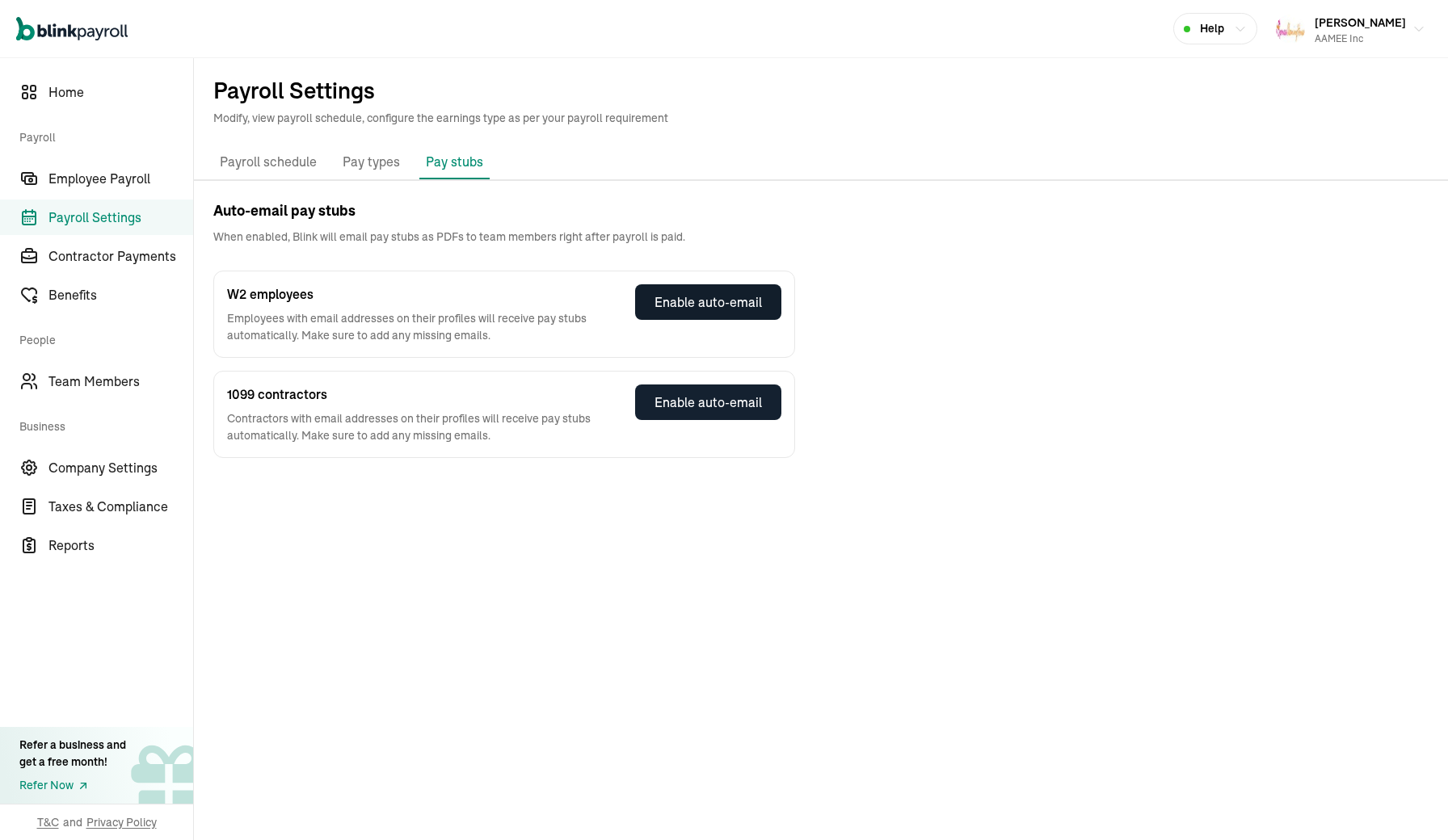
click at [729, 305] on div "Enable auto-email" at bounding box center [709, 302] width 108 height 19
click at [91, 383] on span "Team Members" at bounding box center [121, 381] width 145 height 19
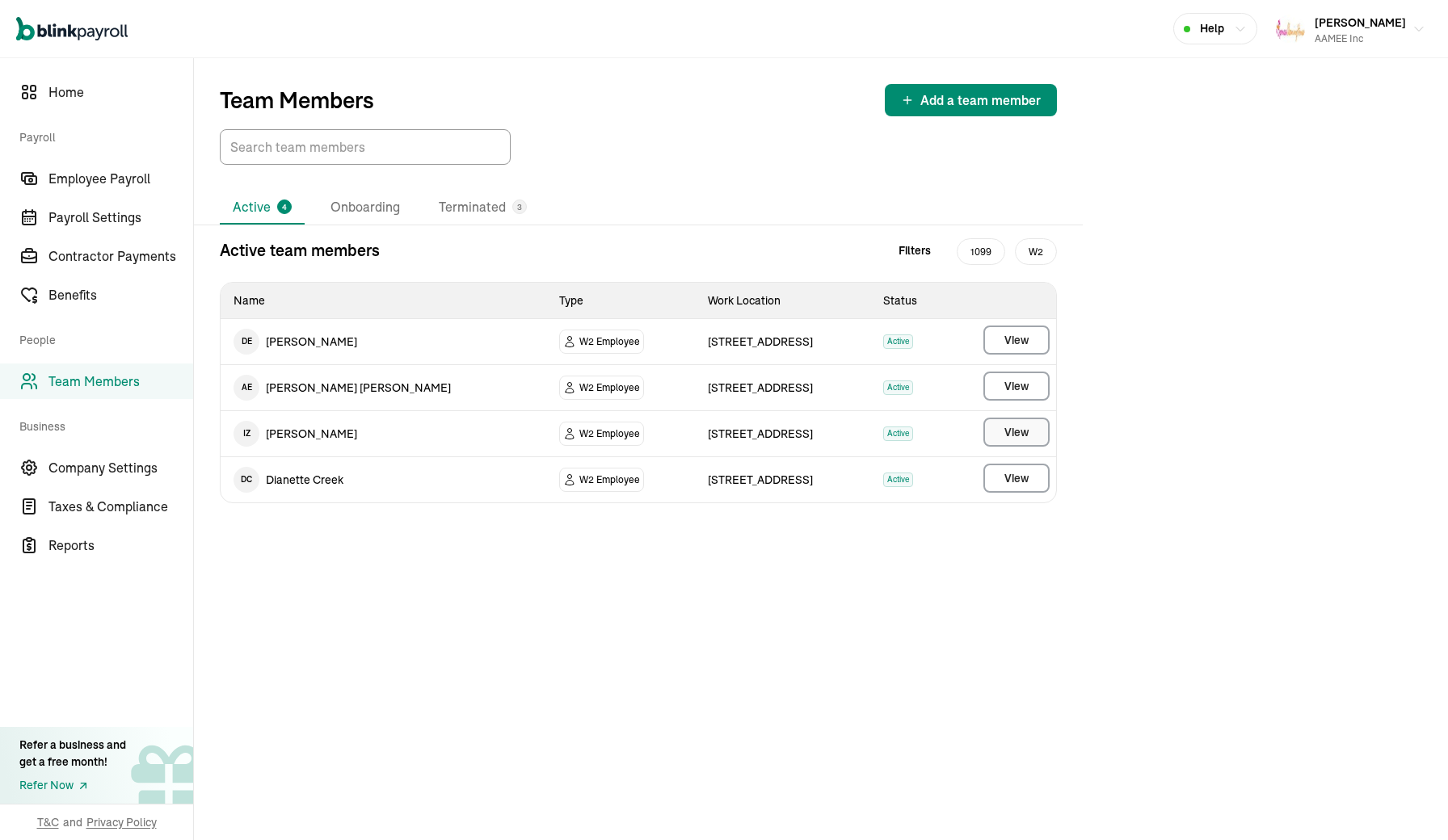
click at [1009, 426] on span "View" at bounding box center [1016, 432] width 24 height 16
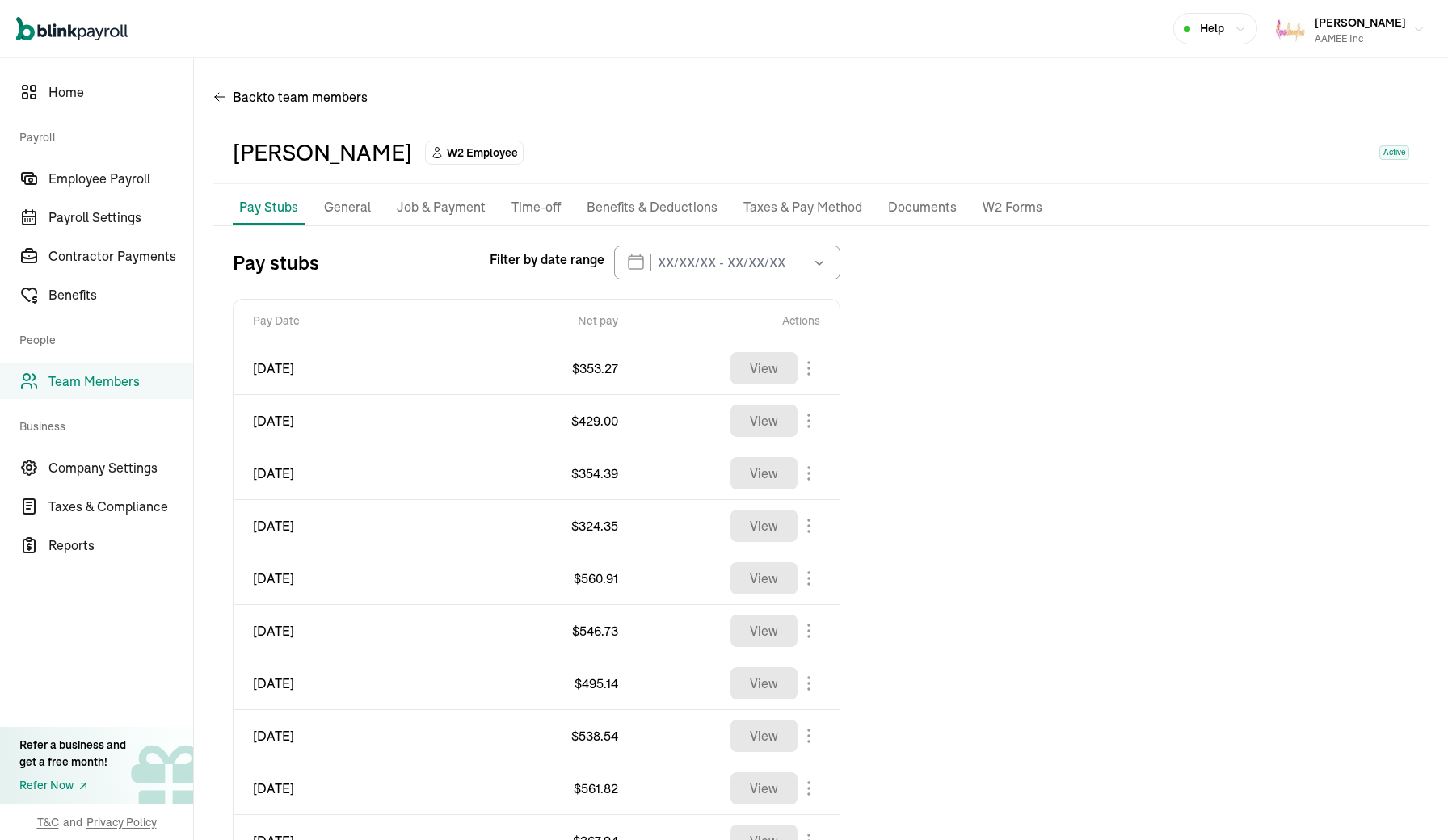
click at [447, 155] on span "W2 Employee" at bounding box center [482, 152] width 71 height 16
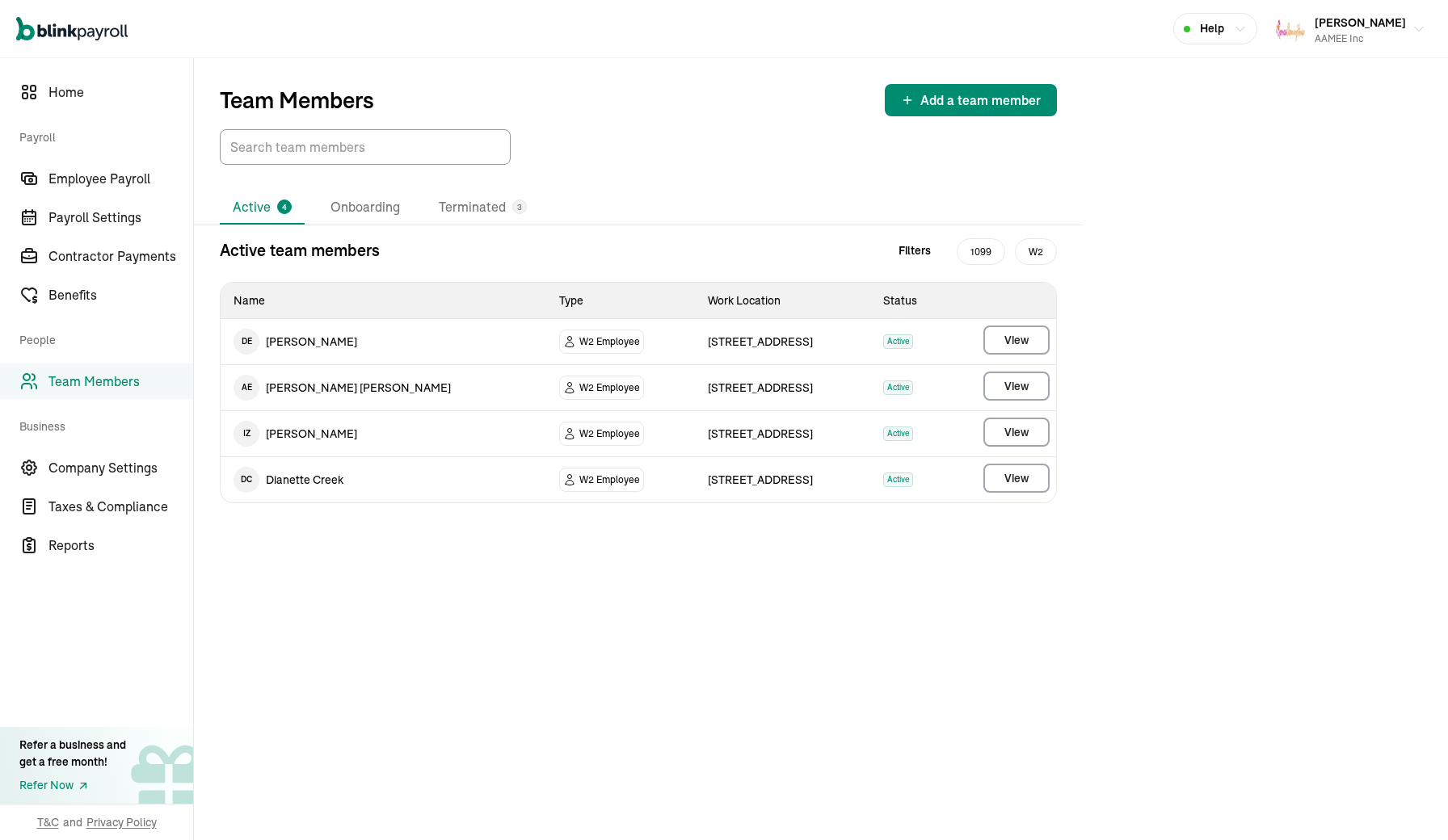
click at [241, 434] on span "I Z" at bounding box center [246, 433] width 26 height 26
click at [579, 433] on span "W2 Employee" at bounding box center [610, 433] width 61 height 16
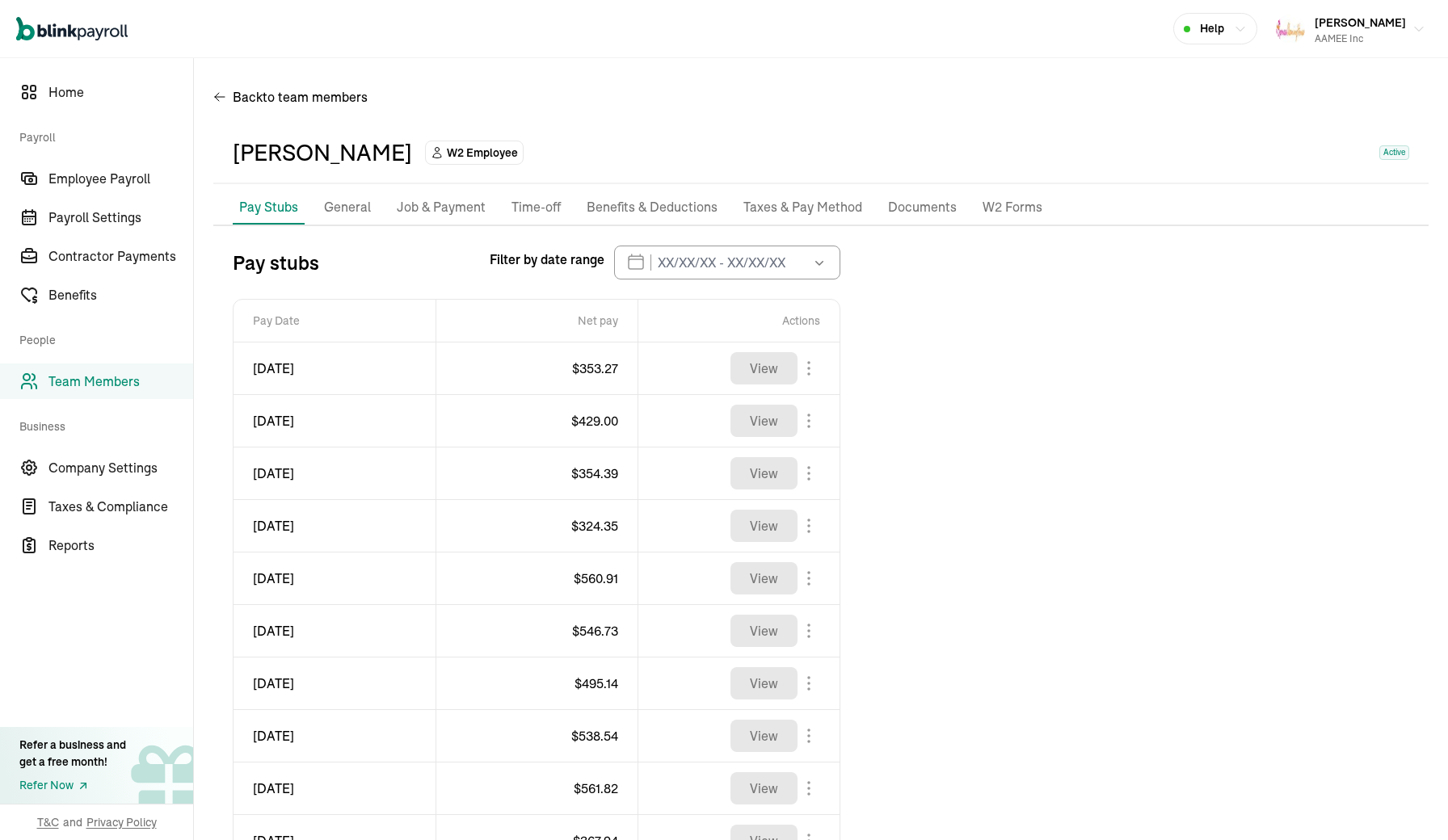
click at [1002, 208] on p "W2 Forms" at bounding box center [1012, 207] width 60 height 21
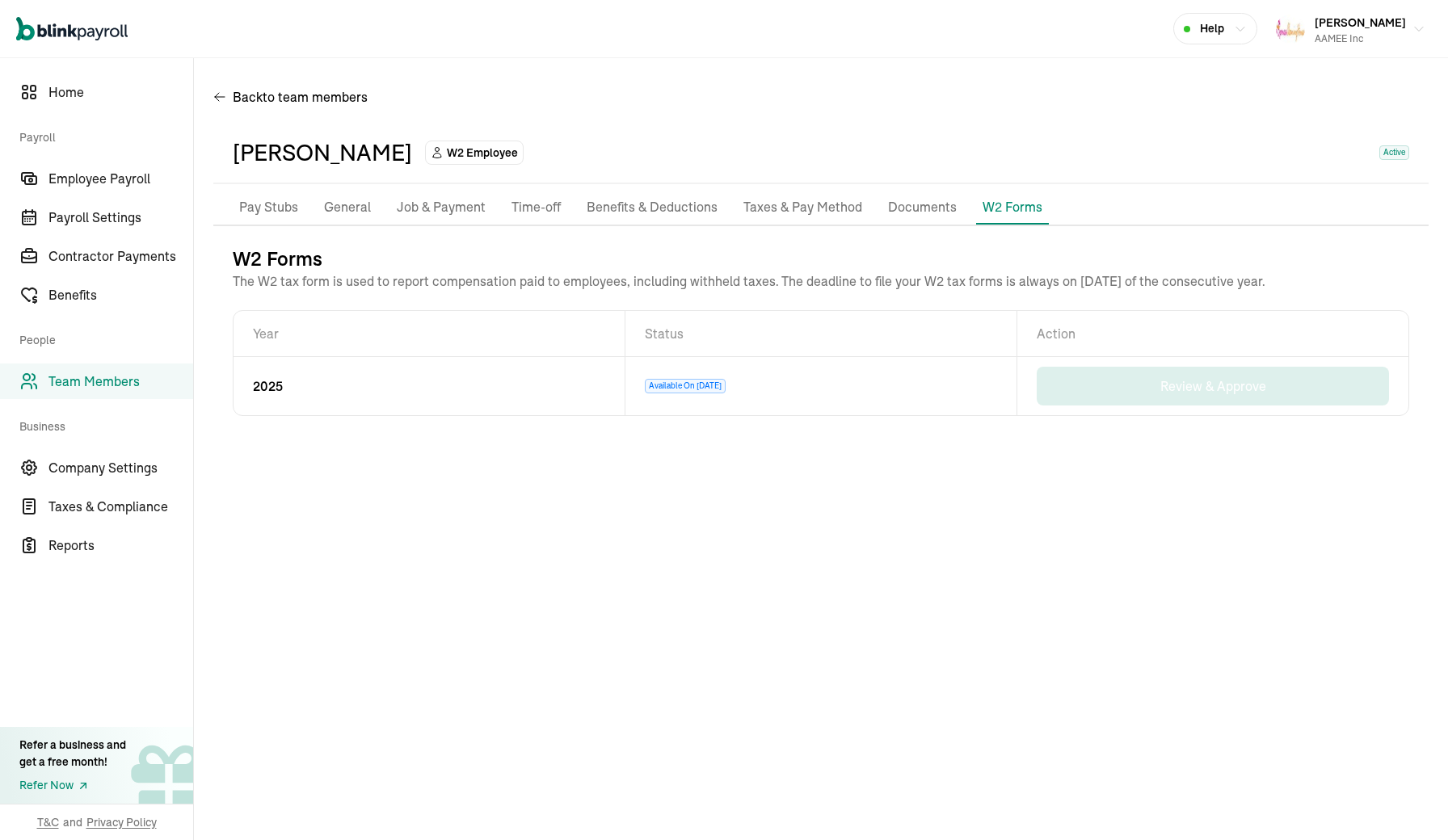
click at [919, 206] on p "Documents" at bounding box center [923, 207] width 69 height 21
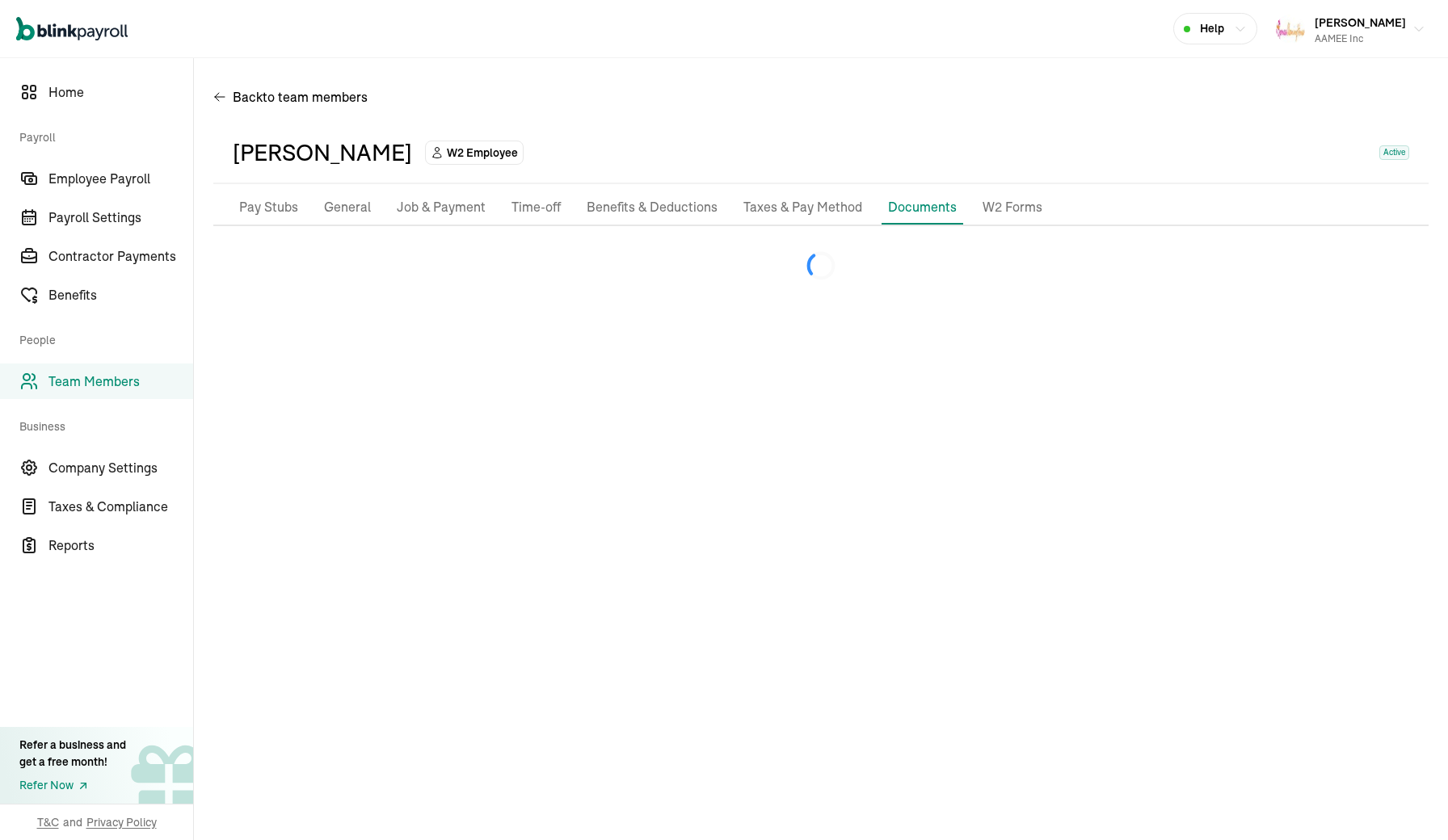
click at [805, 202] on p "Taxes & Pay Method" at bounding box center [802, 207] width 119 height 21
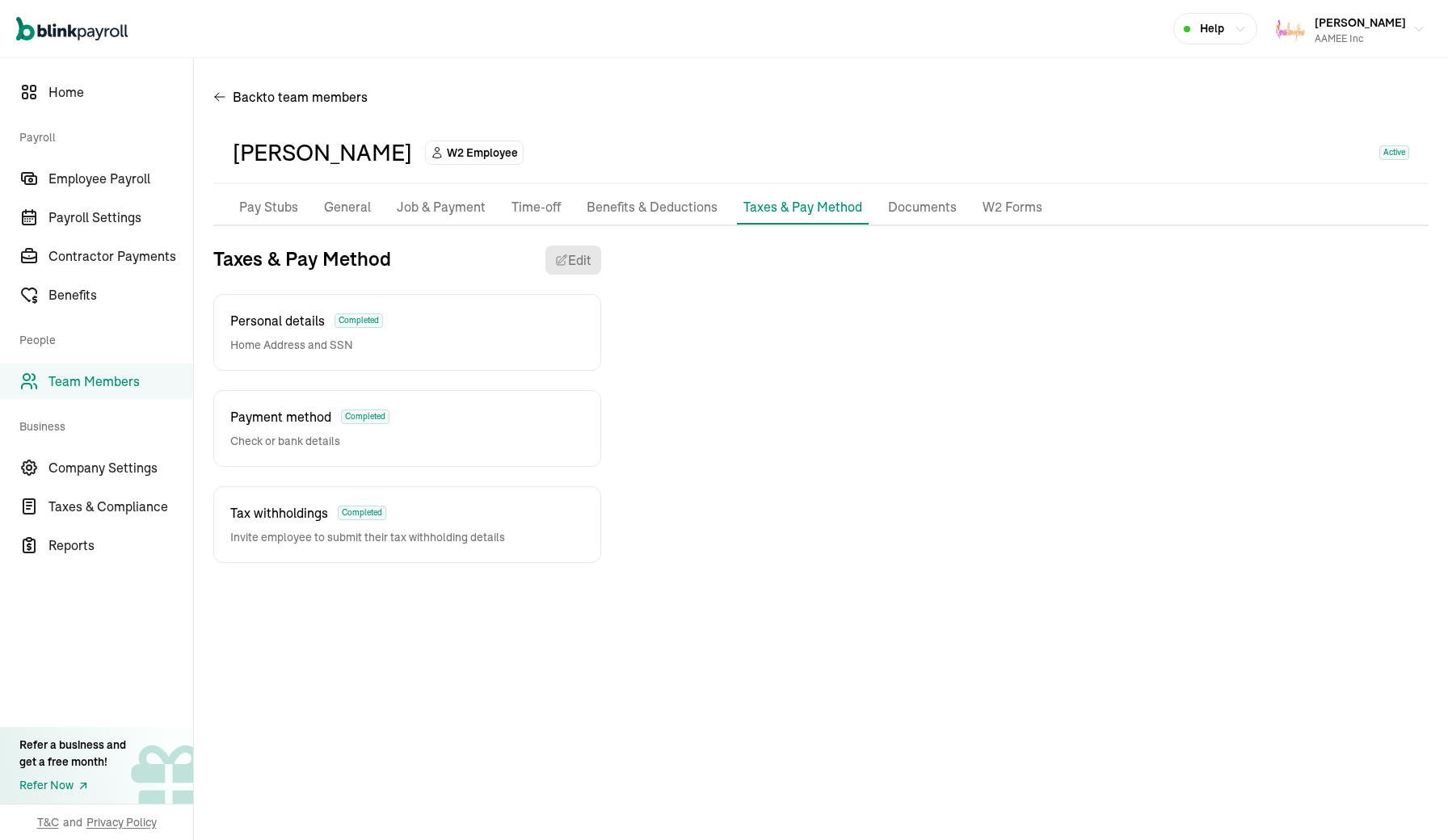
click at [350, 206] on p "General" at bounding box center [348, 207] width 47 height 21
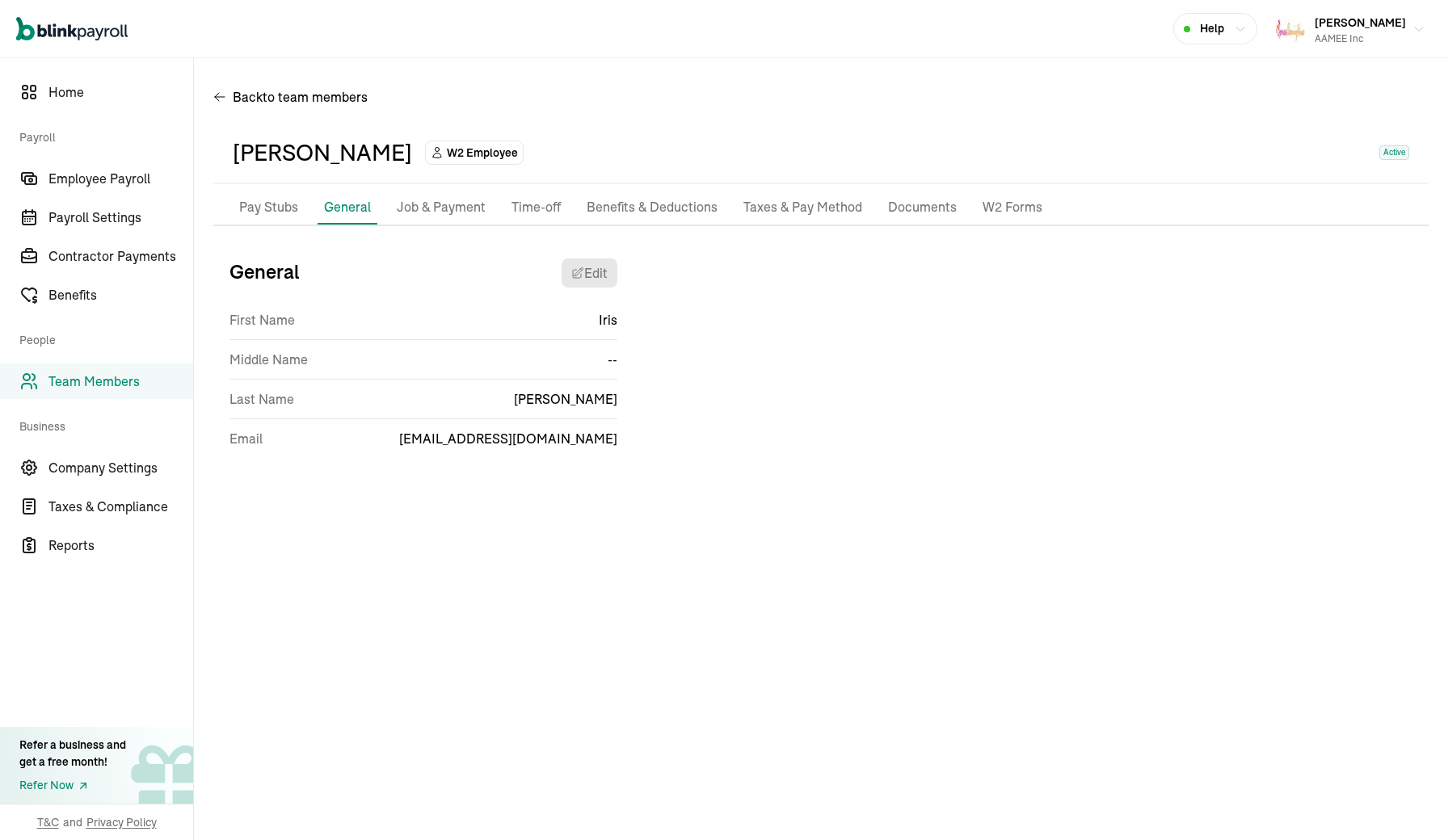
click at [439, 197] on p "Job & Payment" at bounding box center [441, 207] width 89 height 21
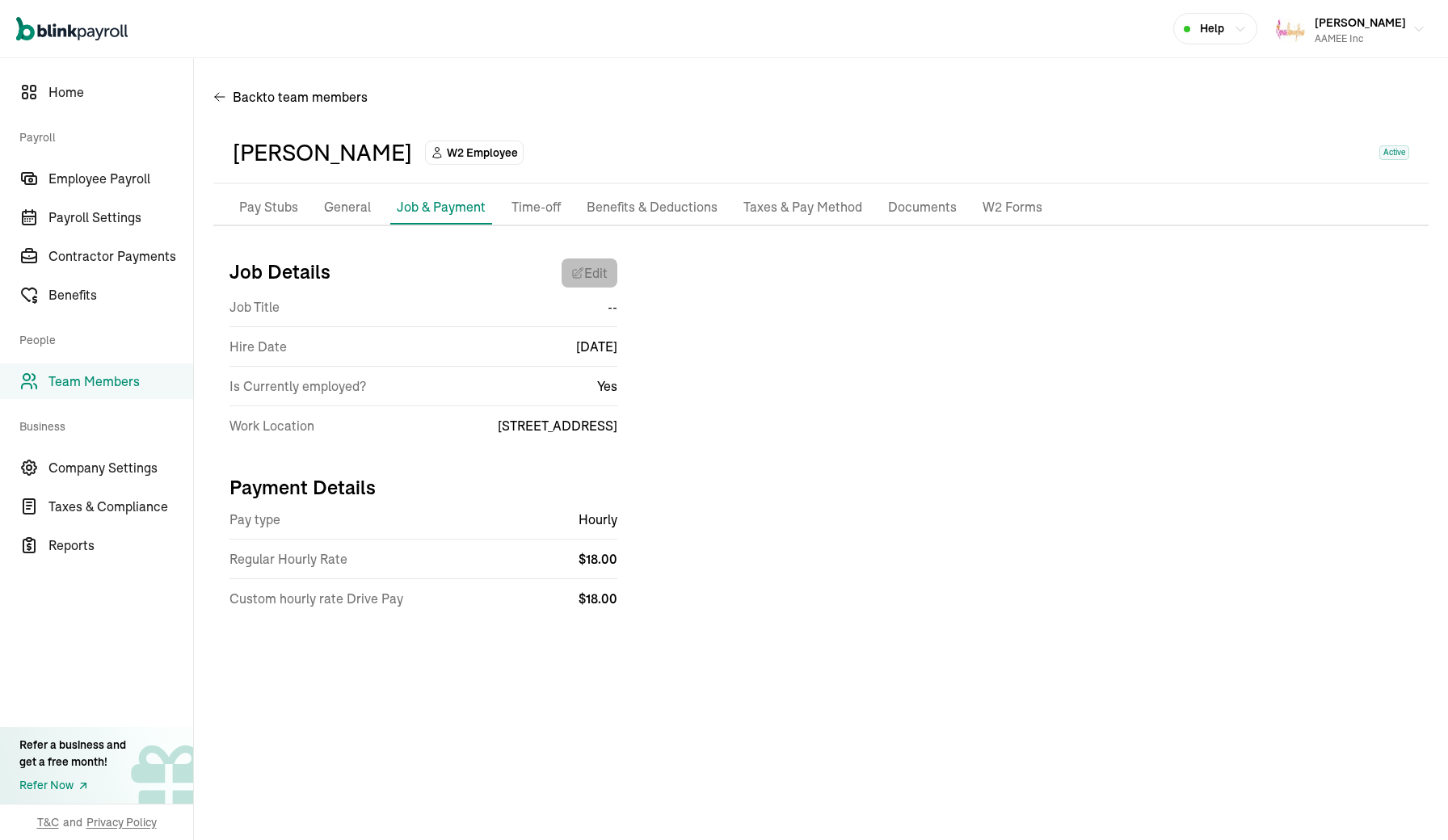
select select "9 Willow Street"
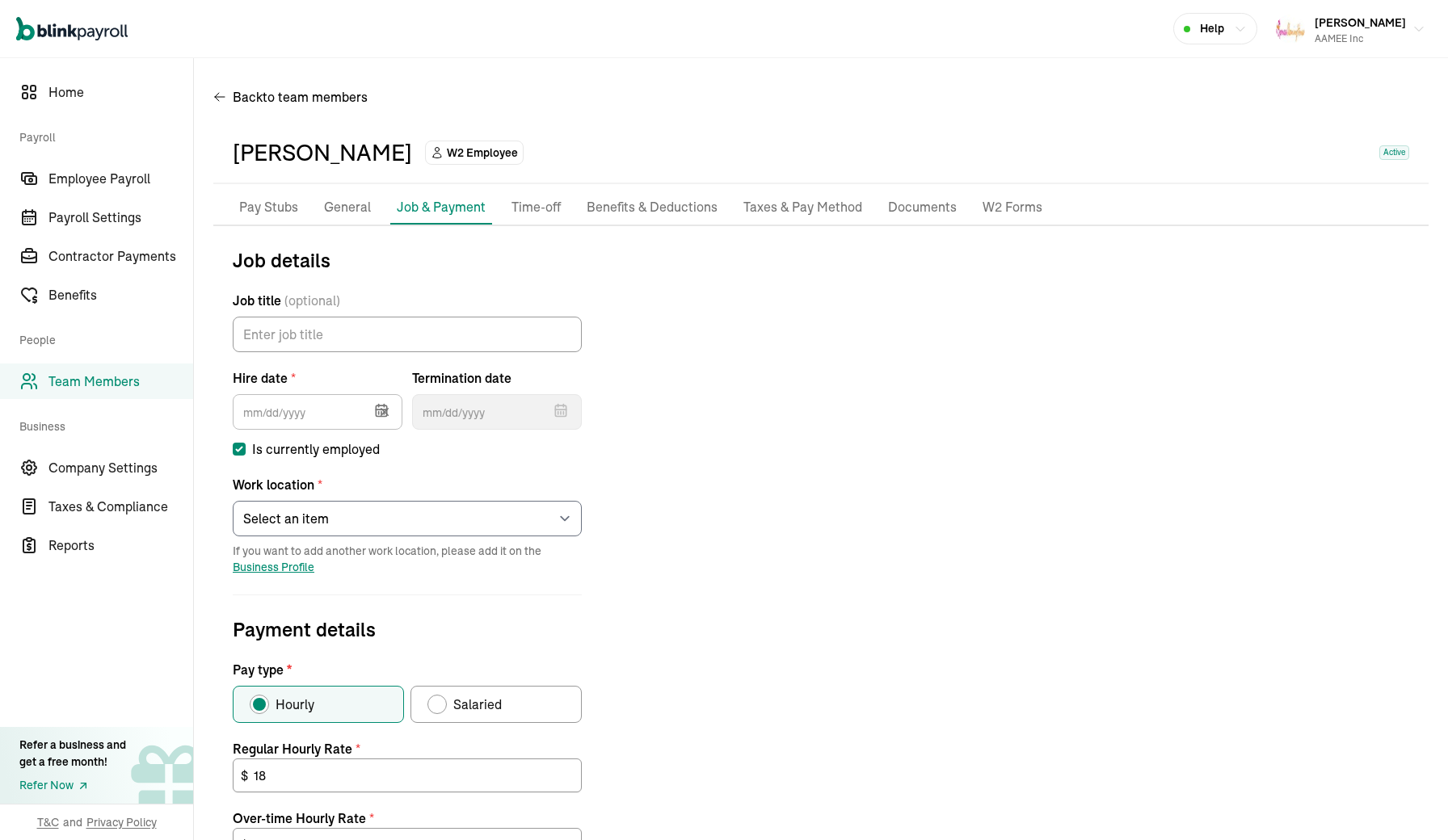
type input "09/12/2016"
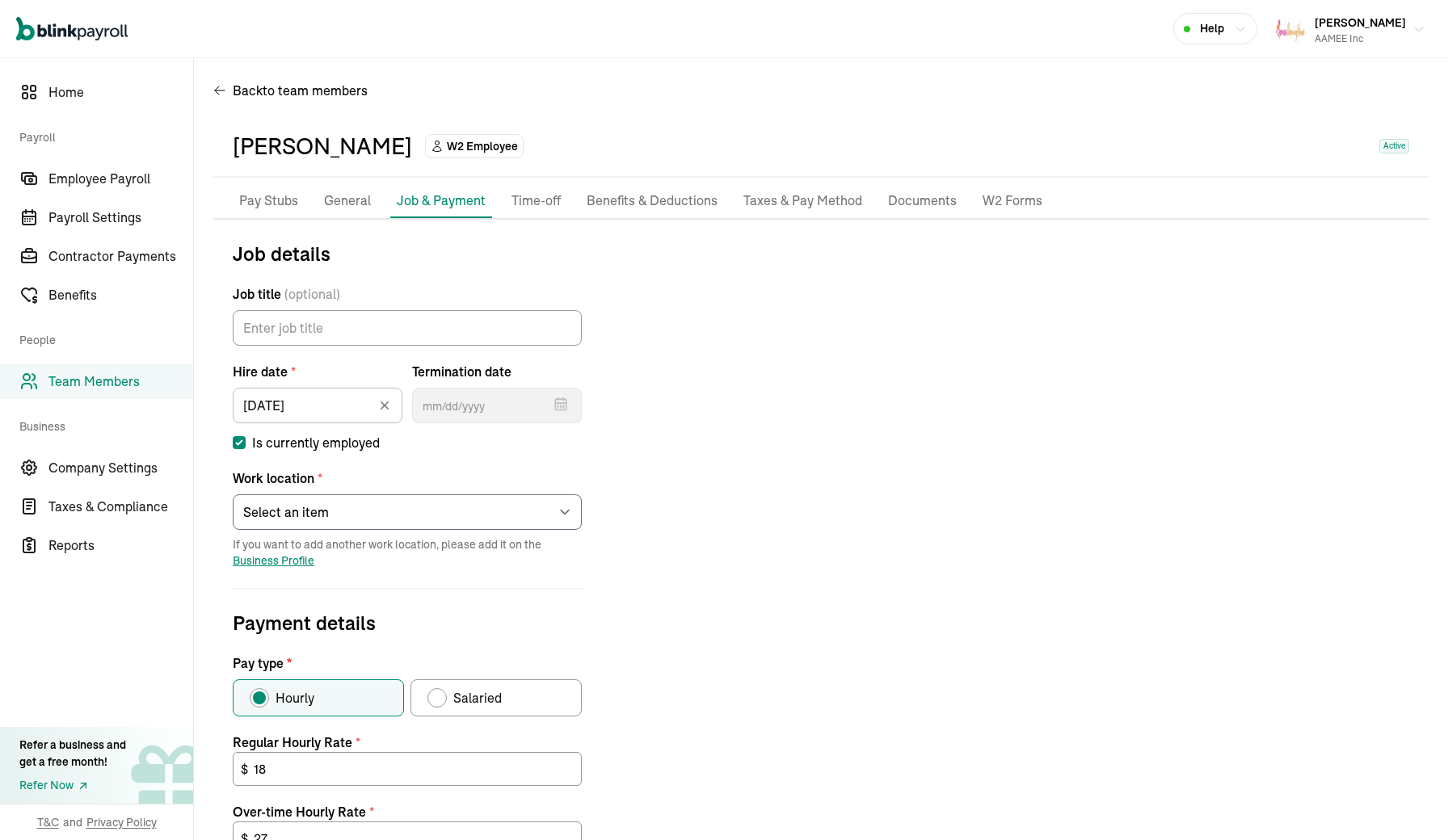
click at [243, 439] on input "Is currently employed" at bounding box center [238, 442] width 13 height 13
checkbox input "false"
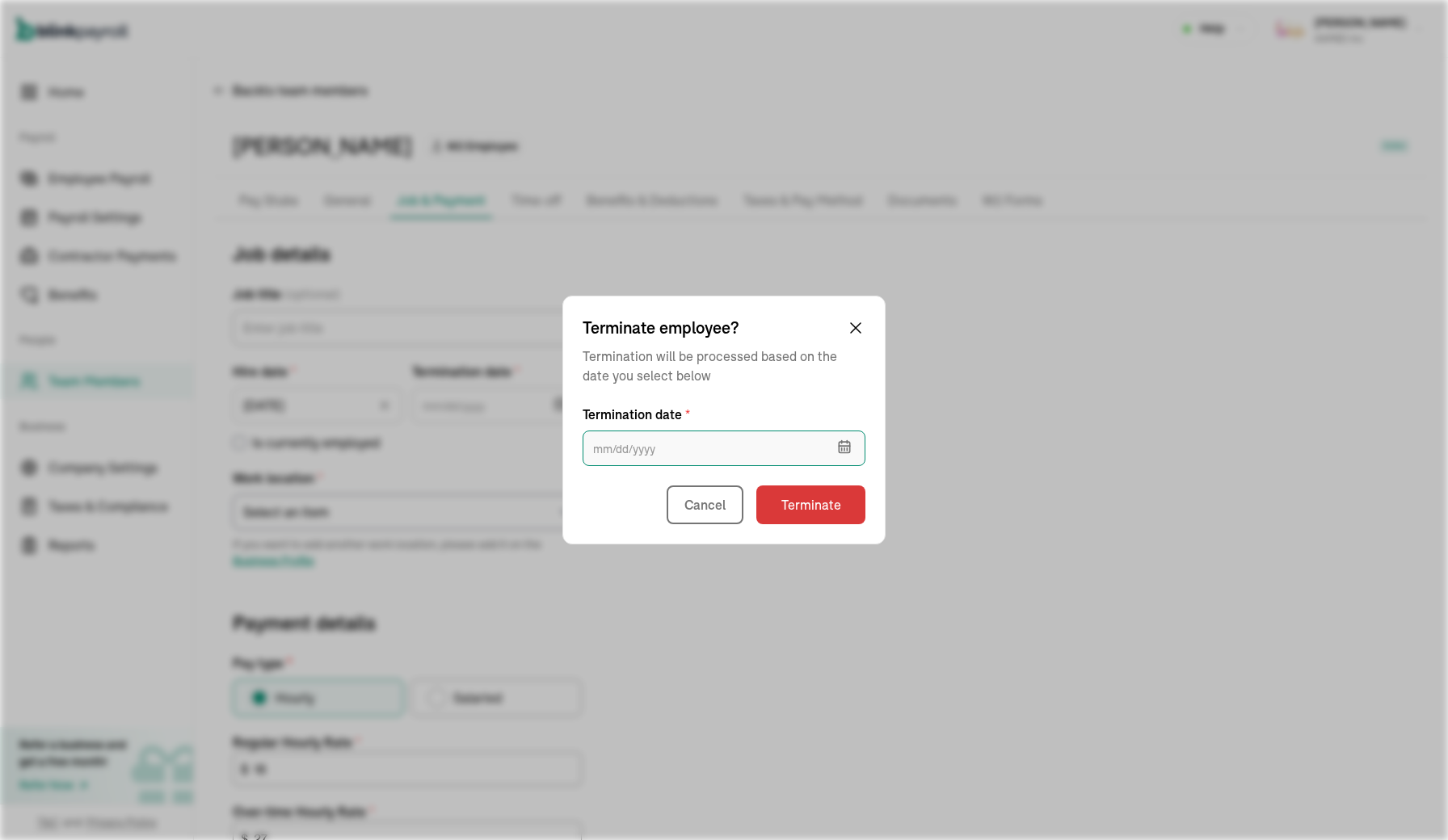
click at [641, 447] on input "text" at bounding box center [724, 449] width 283 height 35
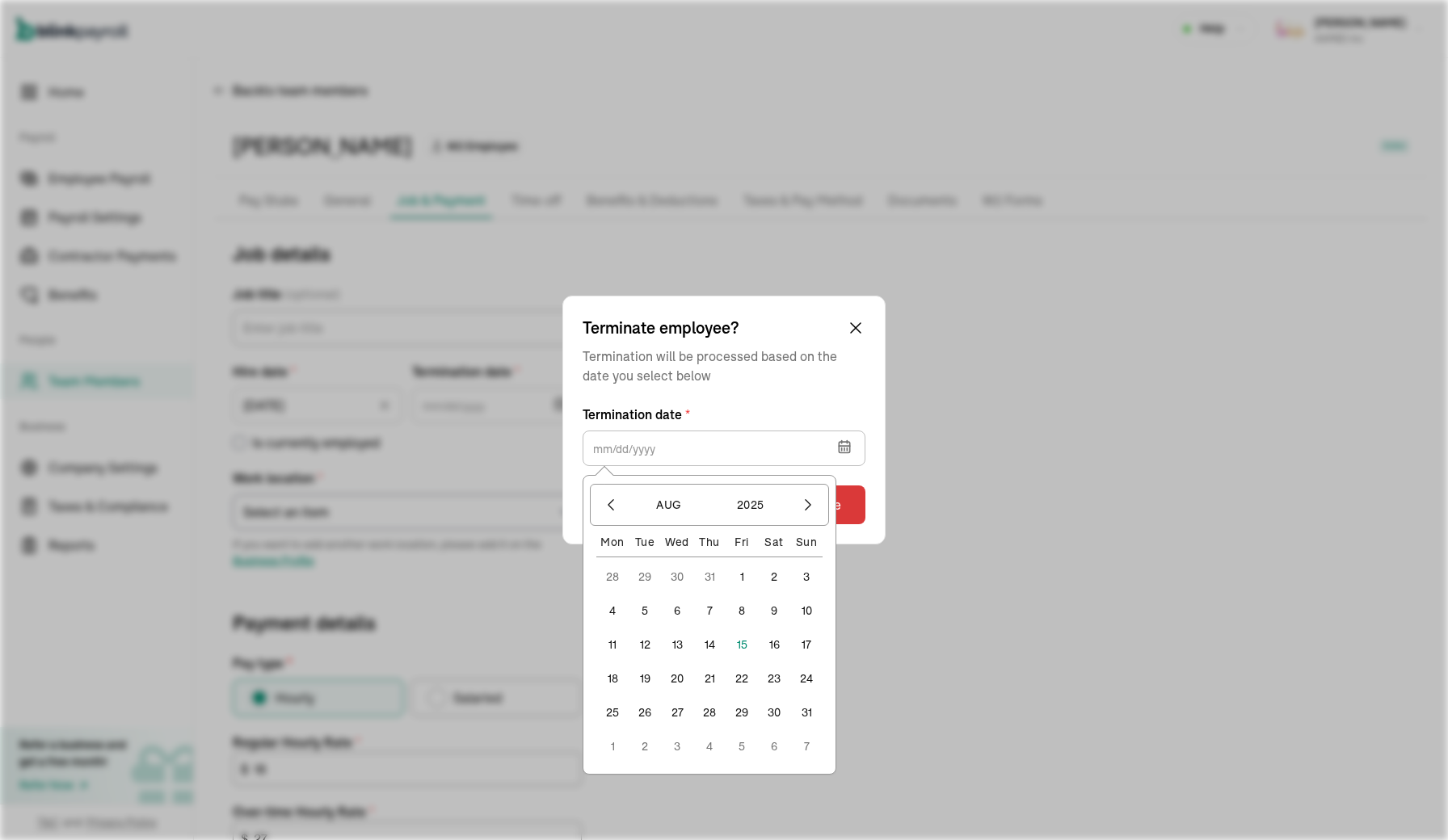
click at [776, 644] on button "16" at bounding box center [775, 645] width 32 height 32
type input "08/16/2025"
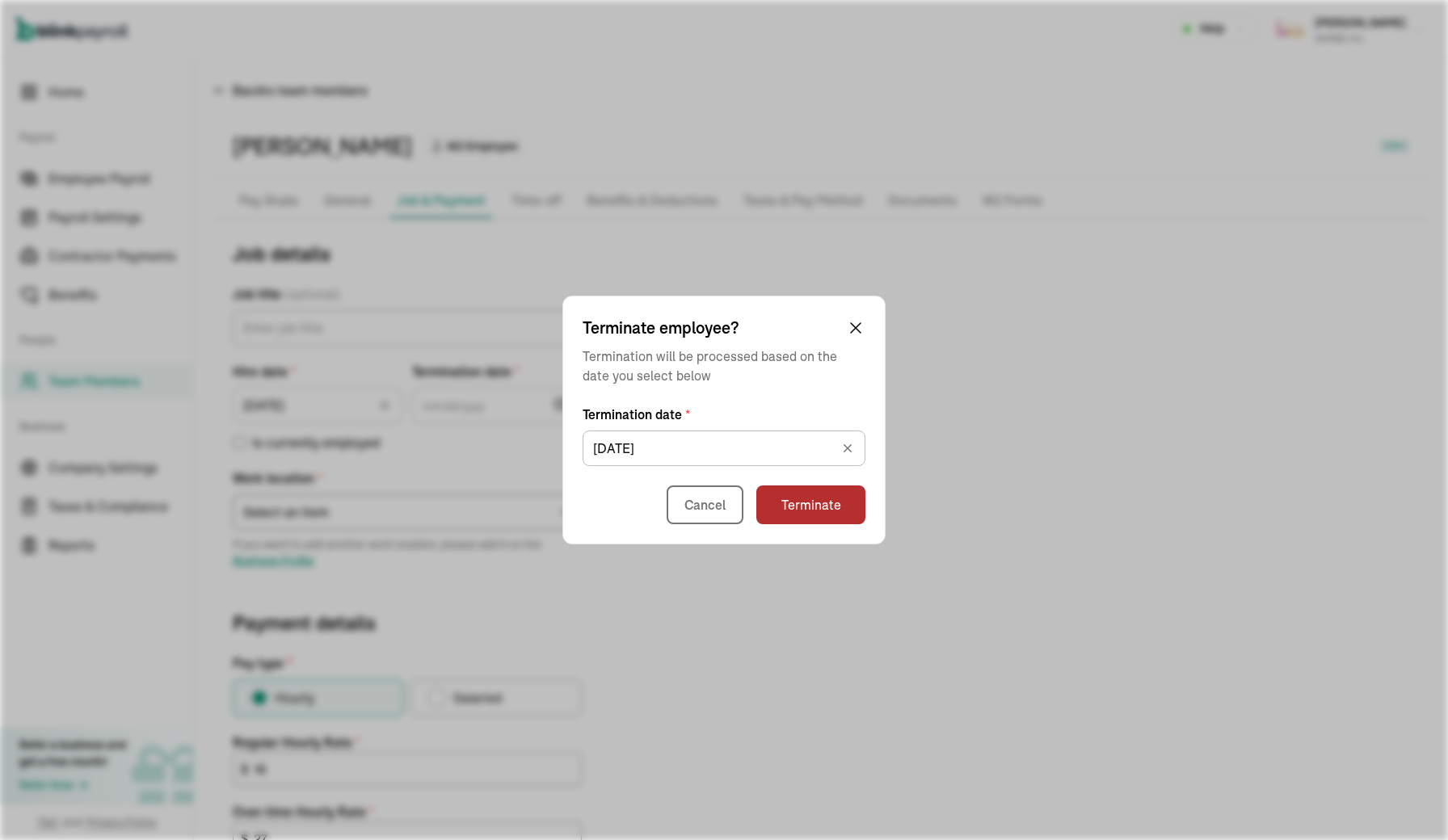
type input "08/16/2025"
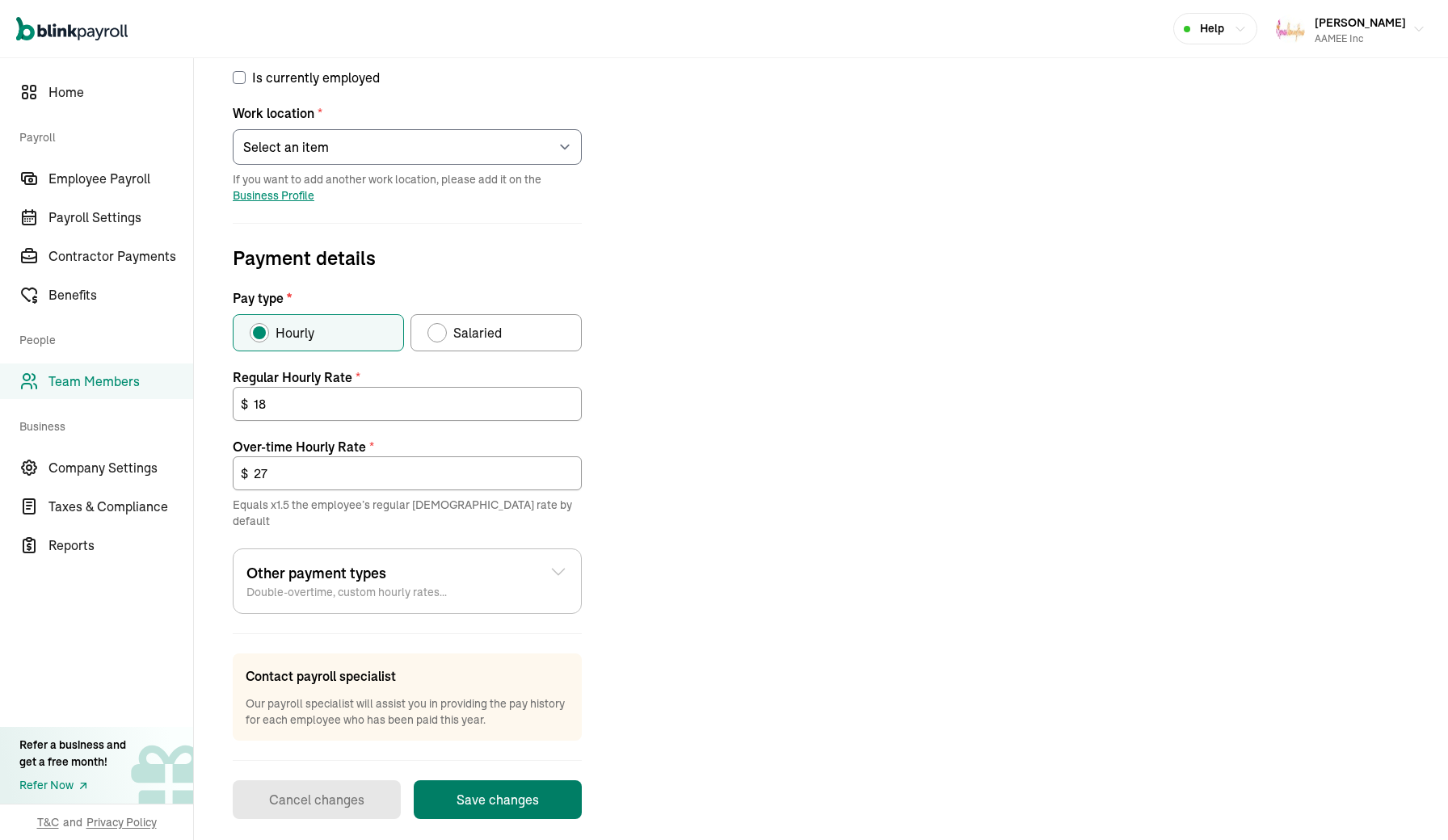
scroll to position [370, 0]
click at [487, 783] on button "Save changes" at bounding box center [498, 801] width 168 height 39
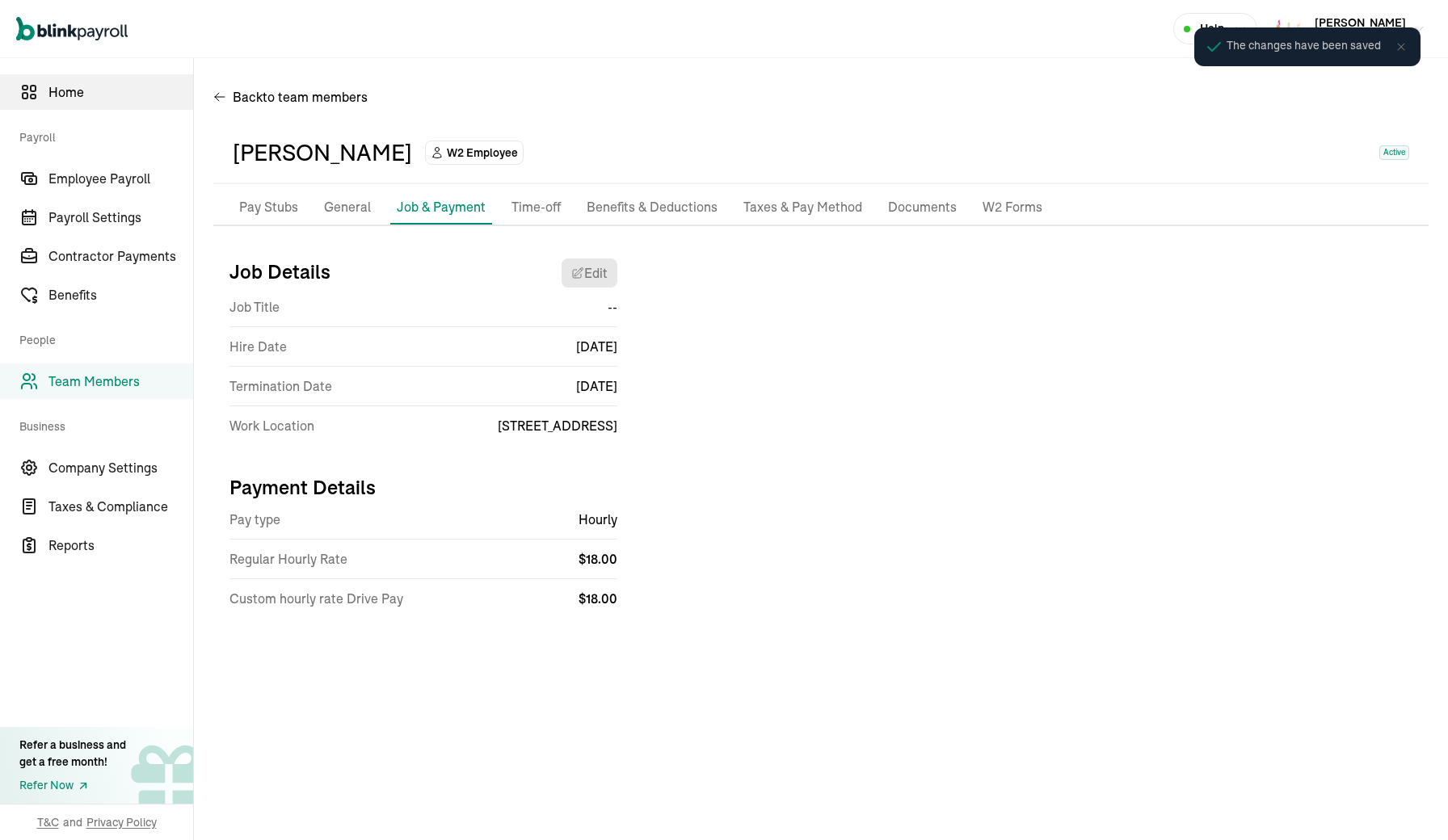
click at [62, 100] on span "Home" at bounding box center [121, 92] width 145 height 19
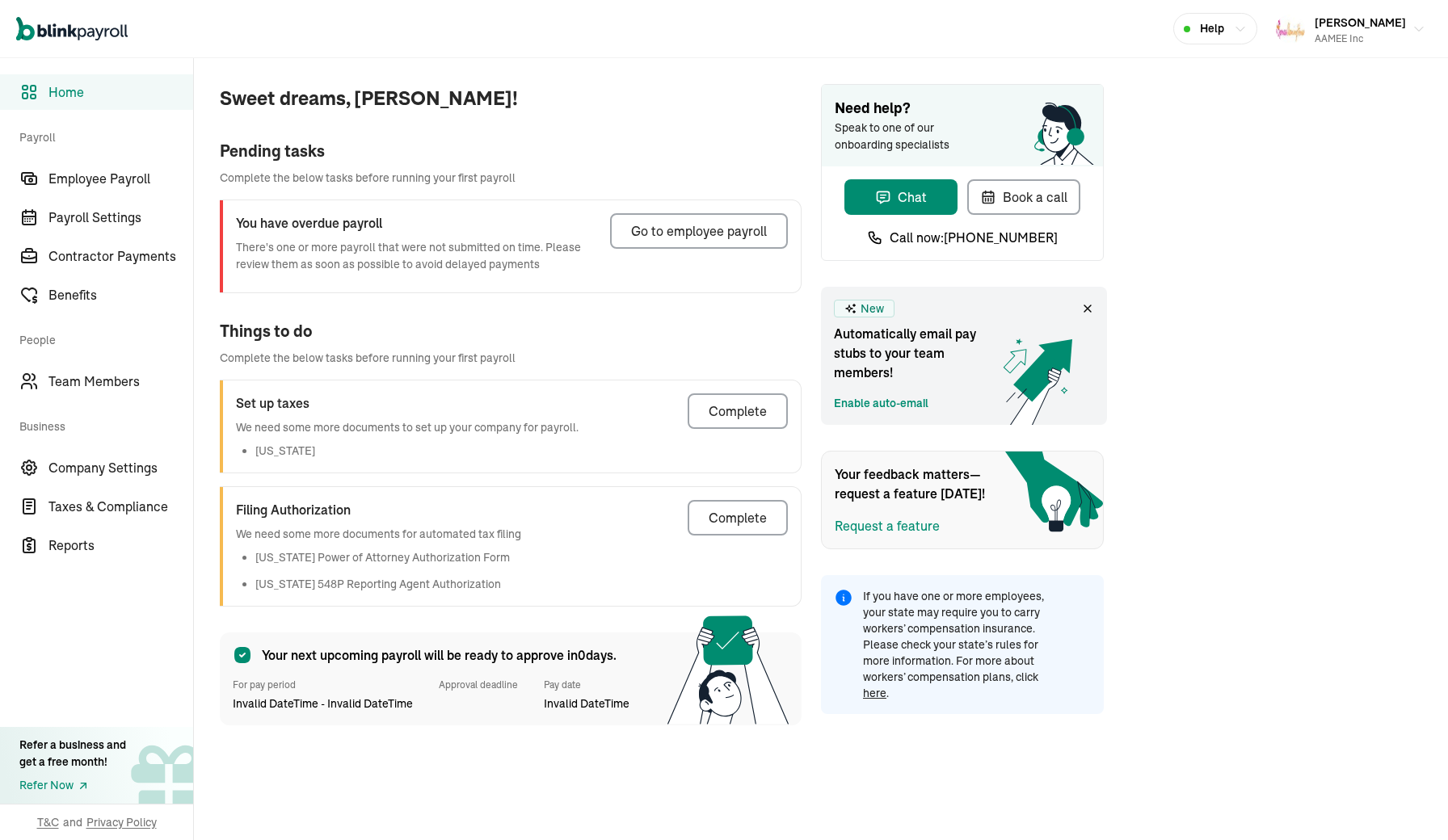
click at [880, 406] on link "Enable auto-email" at bounding box center [881, 403] width 94 height 17
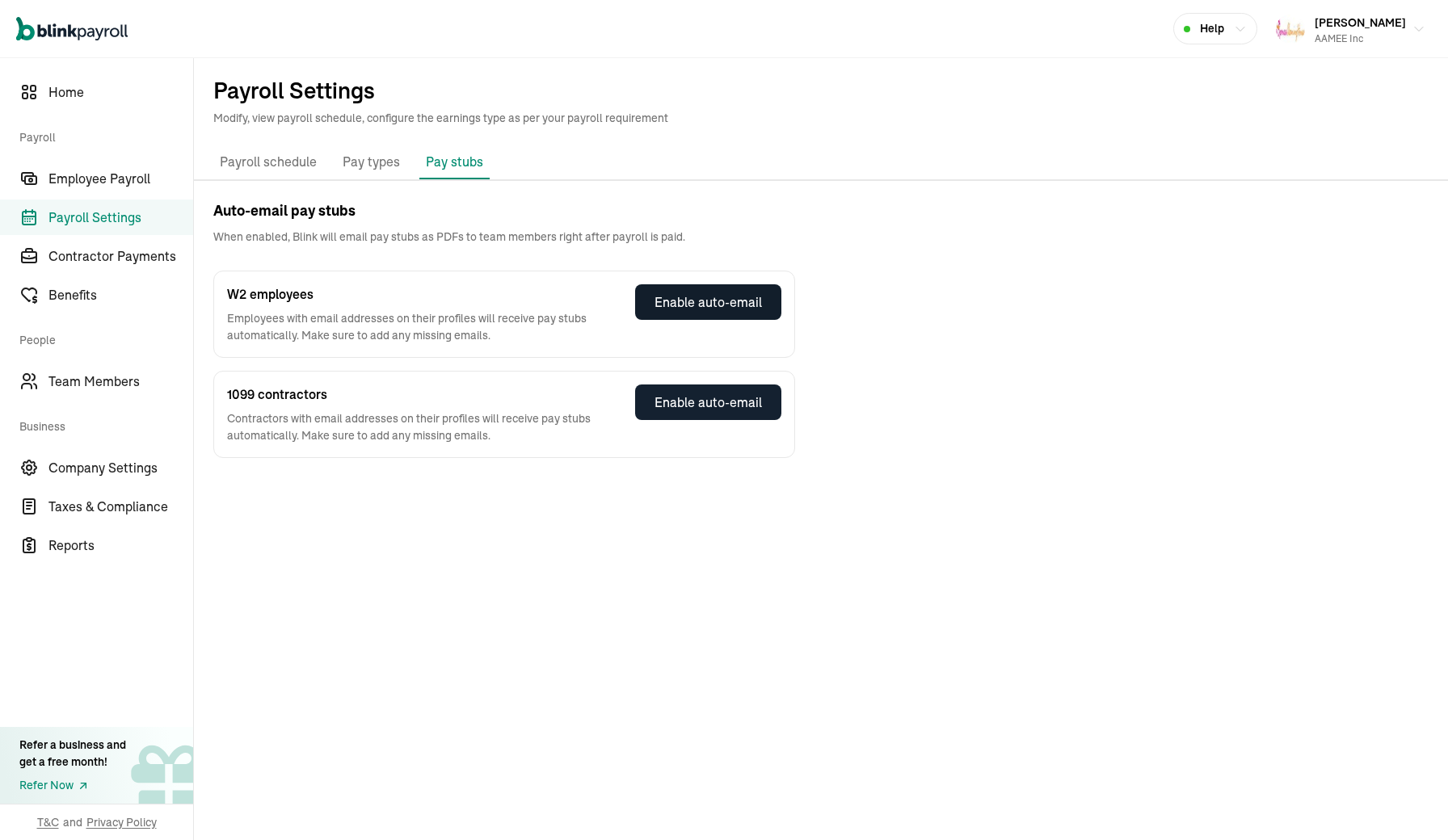
click at [754, 306] on div "Enable auto-email" at bounding box center [709, 302] width 108 height 19
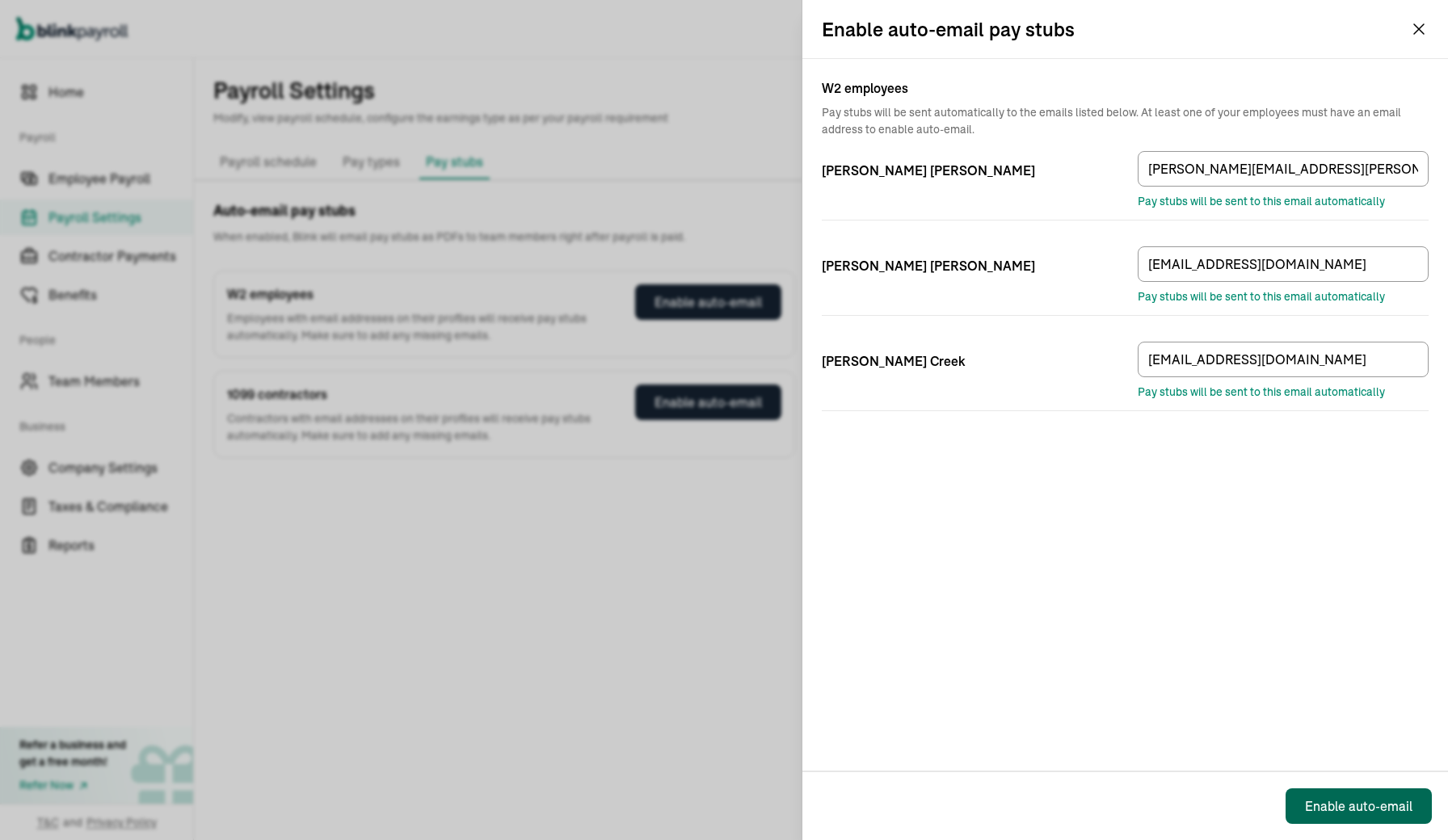
click at [1339, 805] on div "Enable auto-email" at bounding box center [1359, 806] width 108 height 19
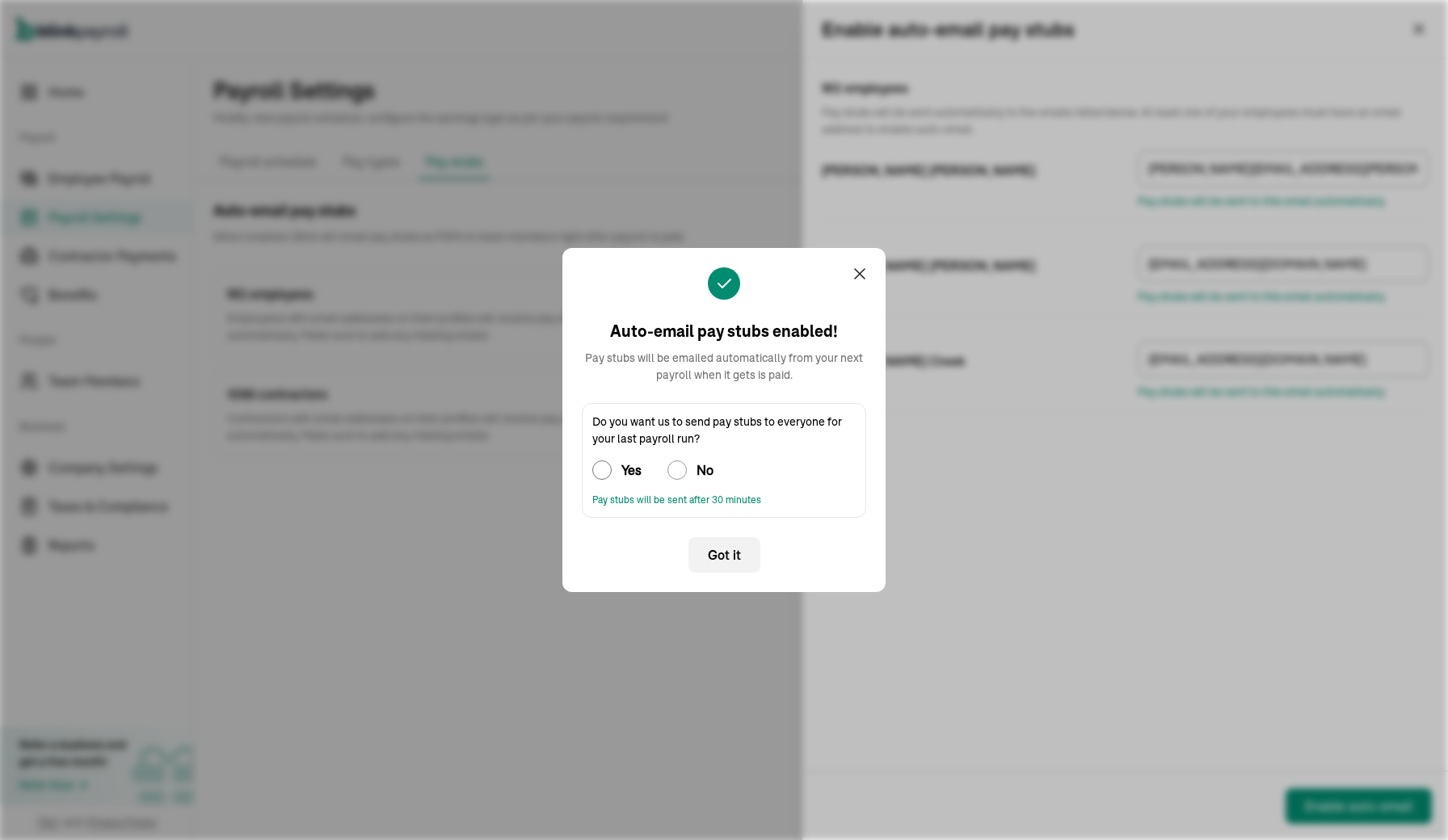
click at [604, 467] on input "Yes" at bounding box center [602, 470] width 19 height 19
radio input "true"
click at [720, 557] on span "Got it" at bounding box center [724, 555] width 33 height 19
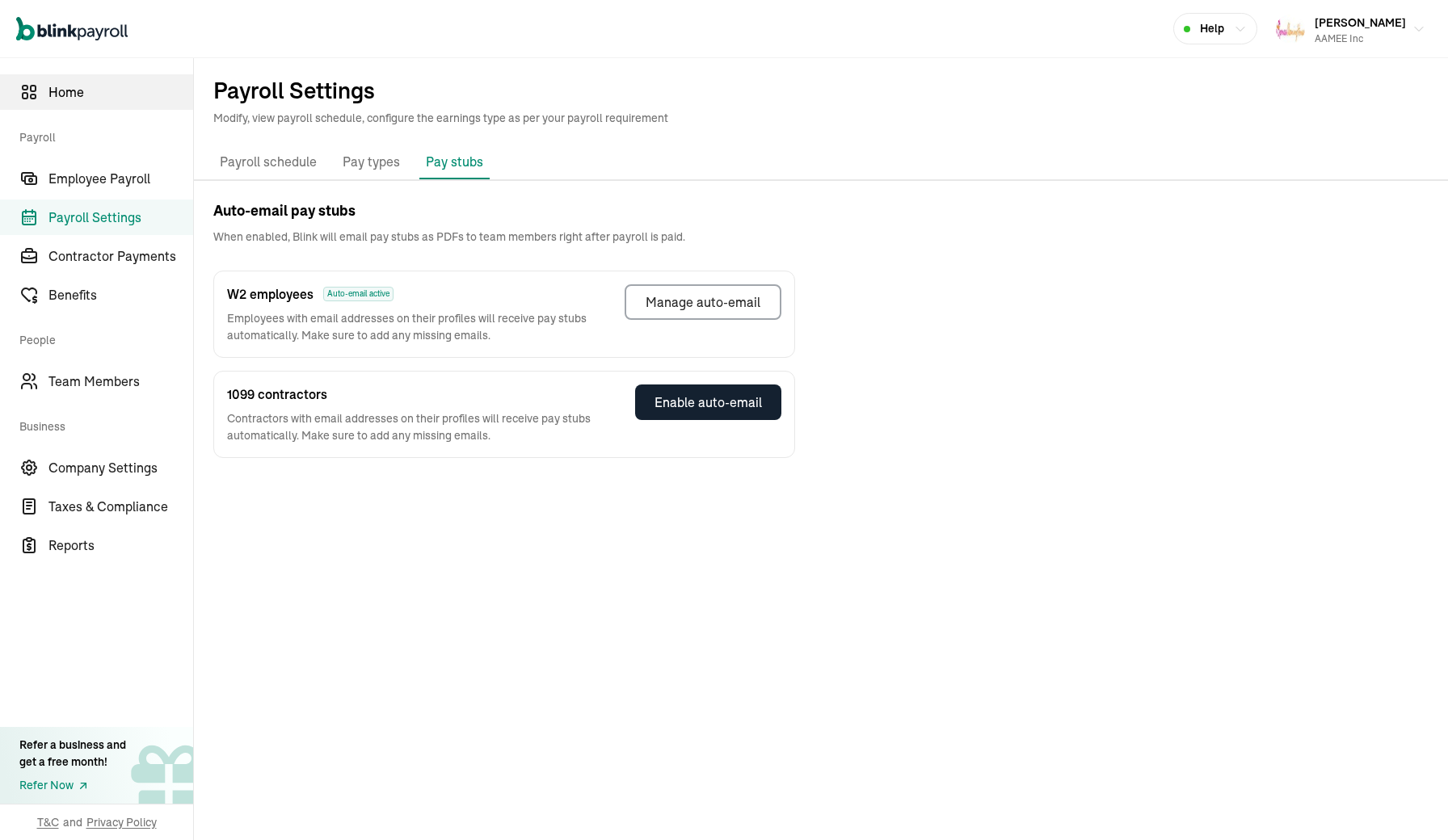
click at [67, 92] on span "Home" at bounding box center [121, 92] width 145 height 19
